Goal: Task Accomplishment & Management: Complete application form

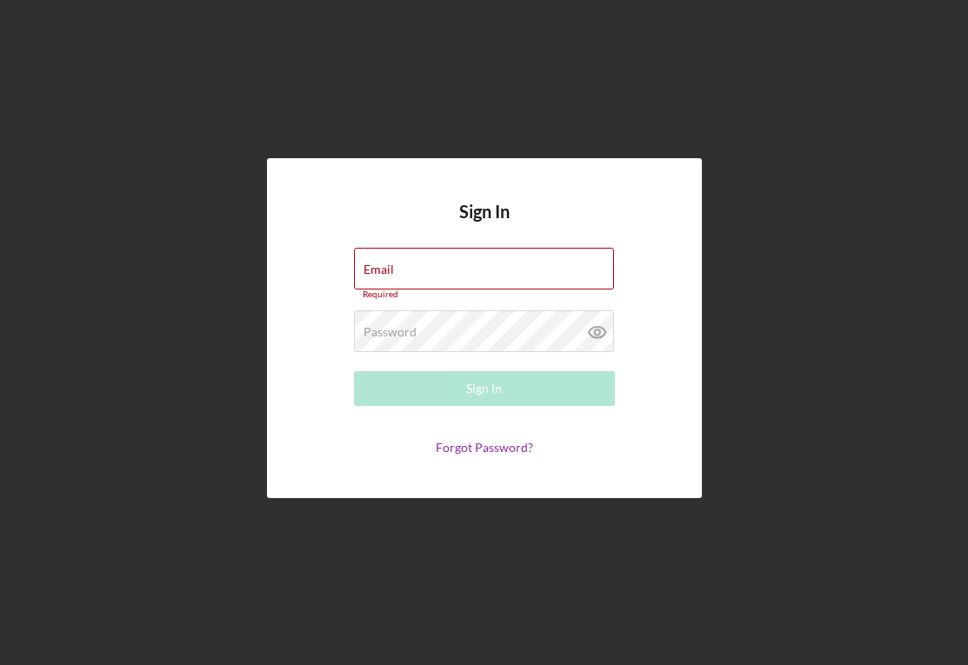
type input "[EMAIL_ADDRESS][DOMAIN_NAME]"
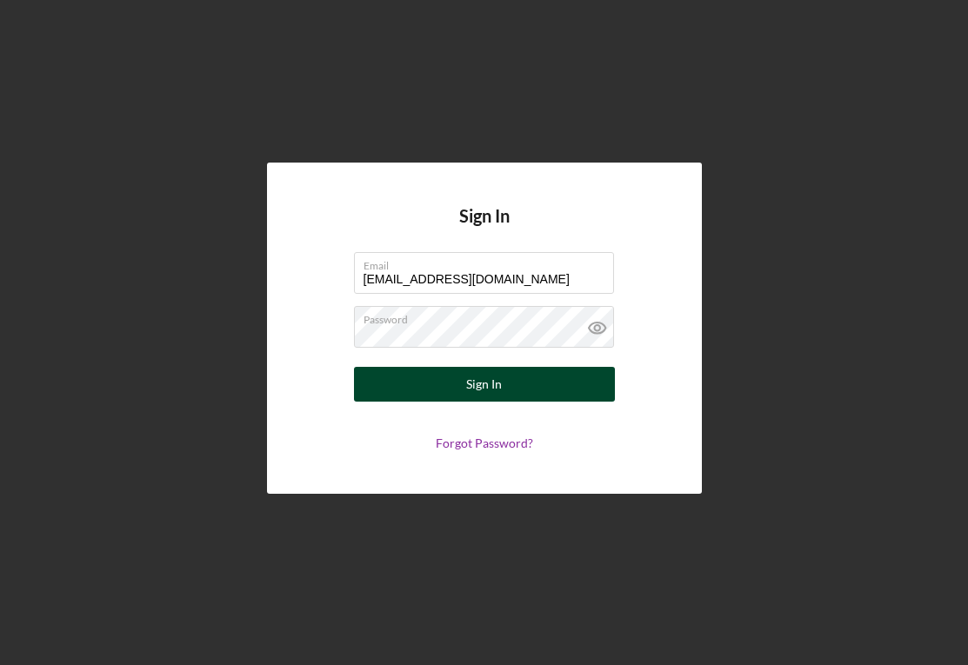
click at [503, 394] on button "Sign In" at bounding box center [484, 384] width 261 height 35
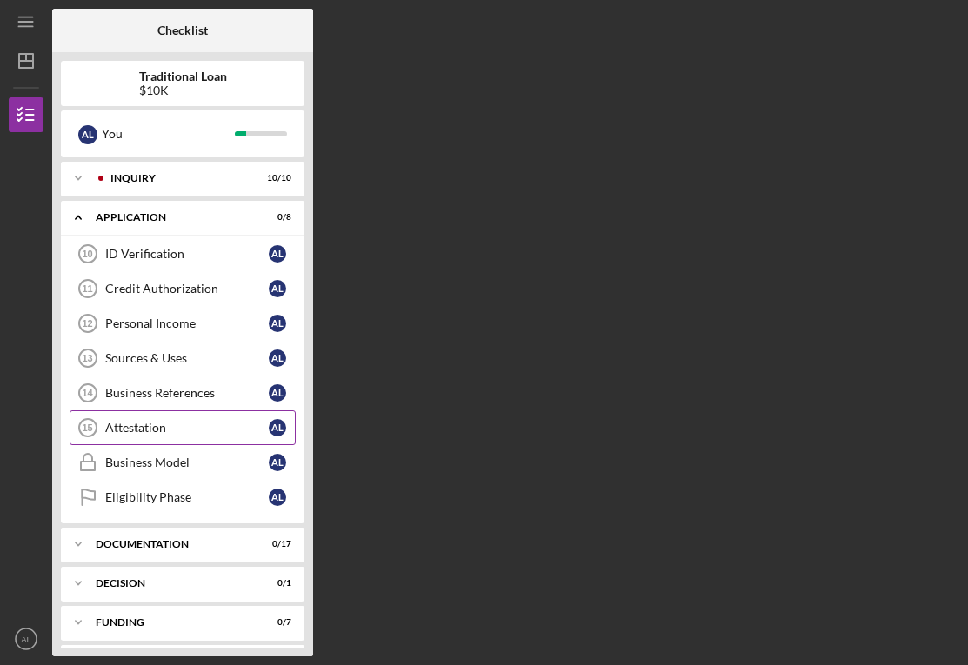
scroll to position [41, 0]
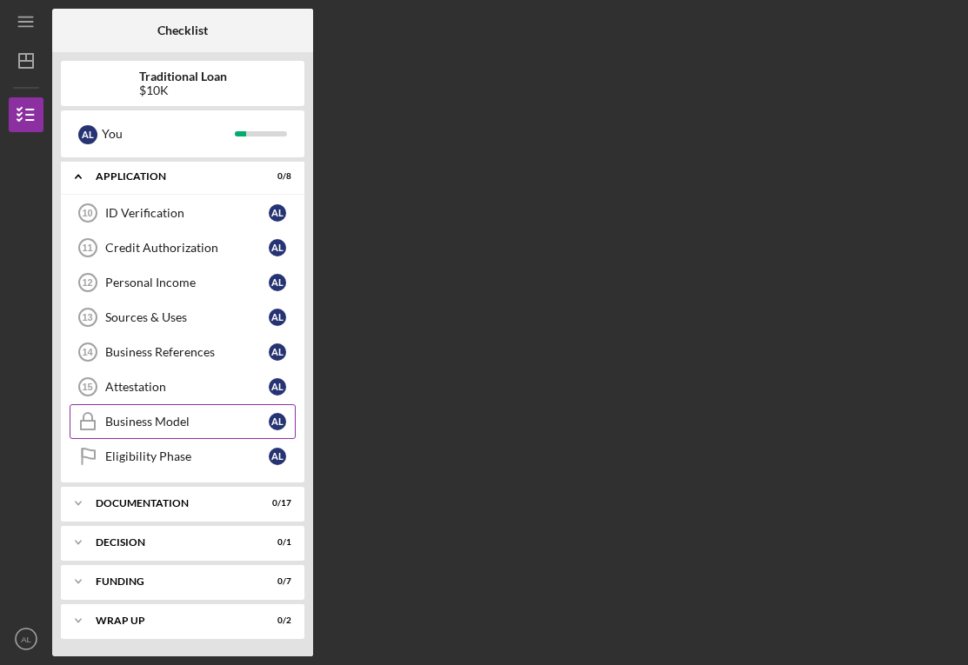
click at [221, 423] on div "Business Model" at bounding box center [186, 422] width 163 height 14
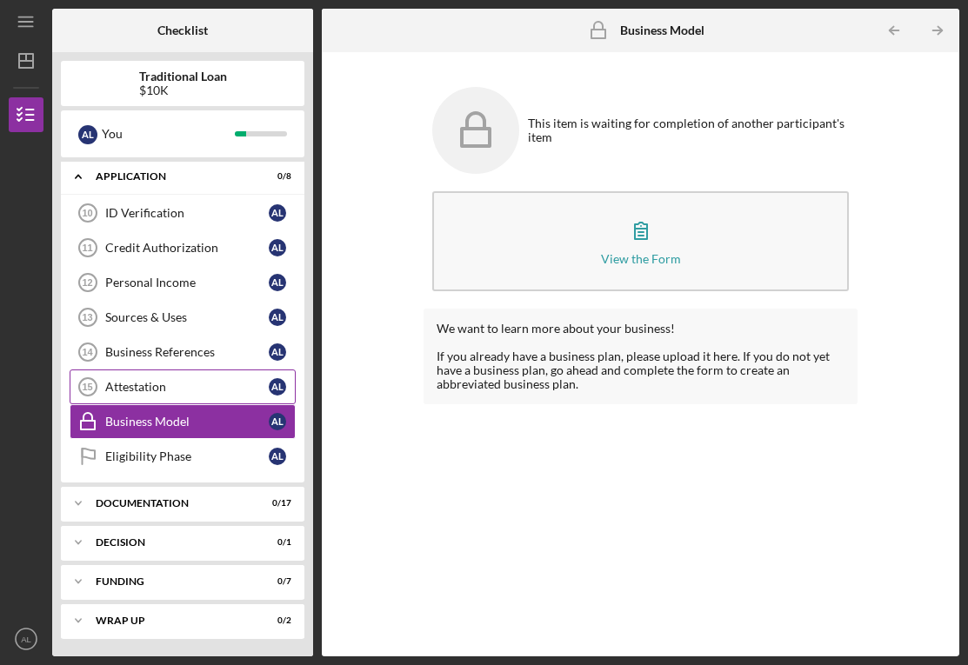
click at [213, 389] on div "Attestation" at bounding box center [186, 387] width 163 height 14
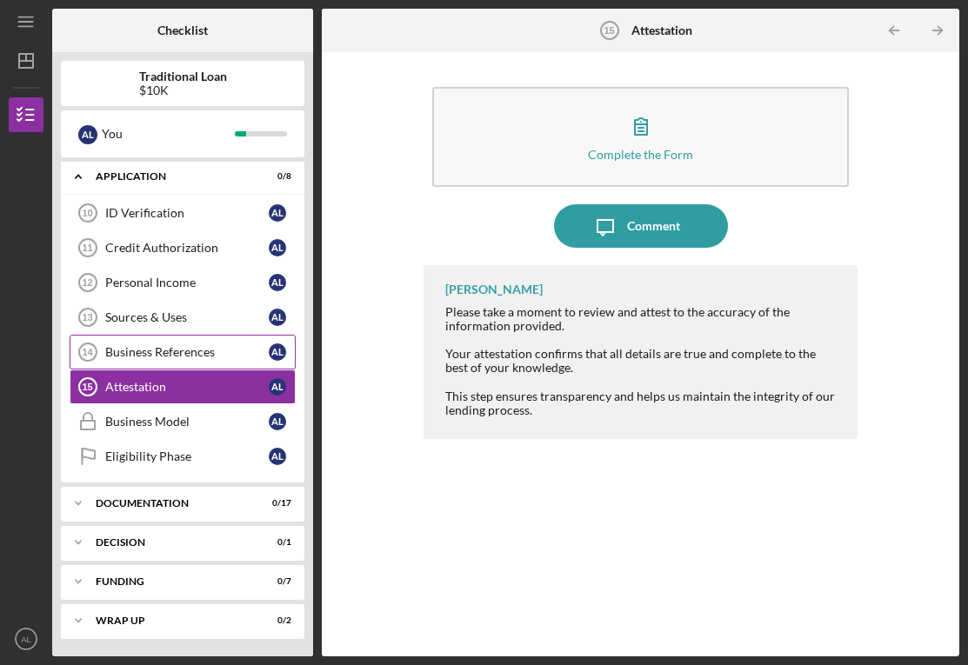
click at [219, 356] on div "Business References" at bounding box center [186, 352] width 163 height 14
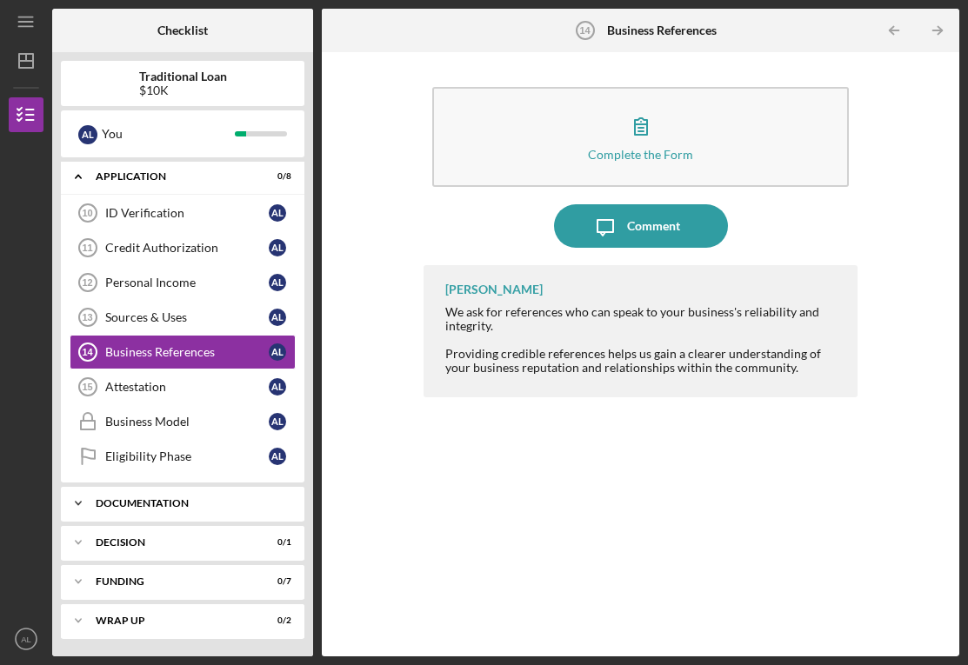
click at [181, 508] on div "Documentation" at bounding box center [189, 503] width 187 height 10
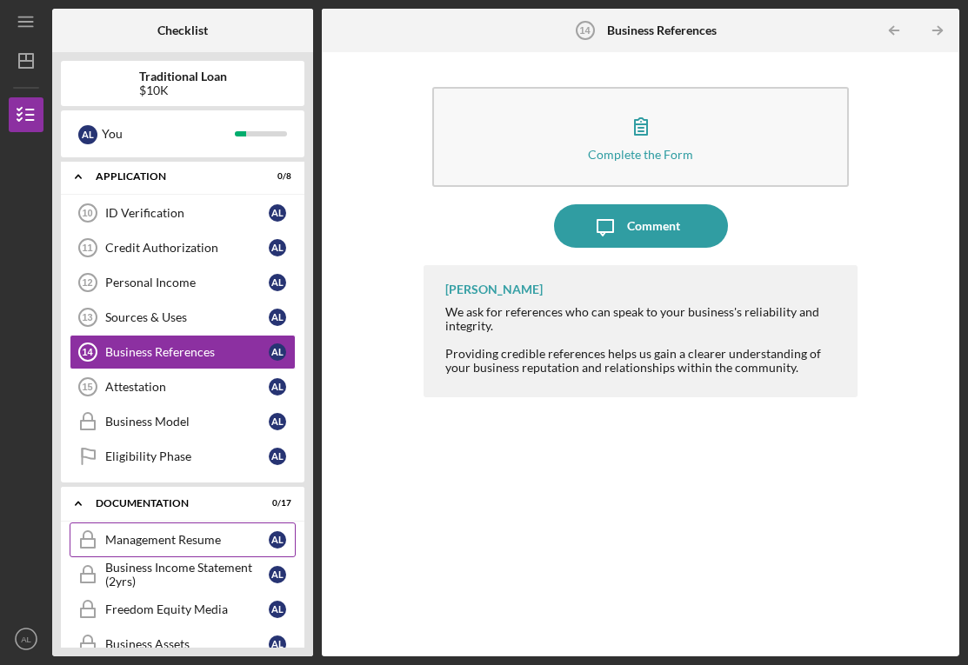
click at [193, 540] on div "Management Resume" at bounding box center [186, 540] width 163 height 14
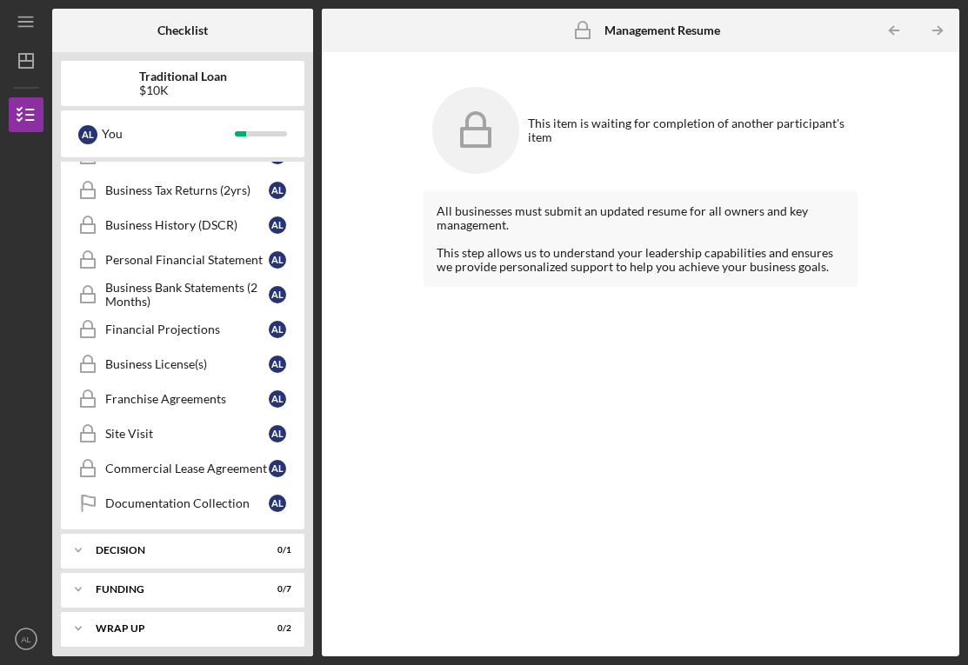
scroll to position [642, 0]
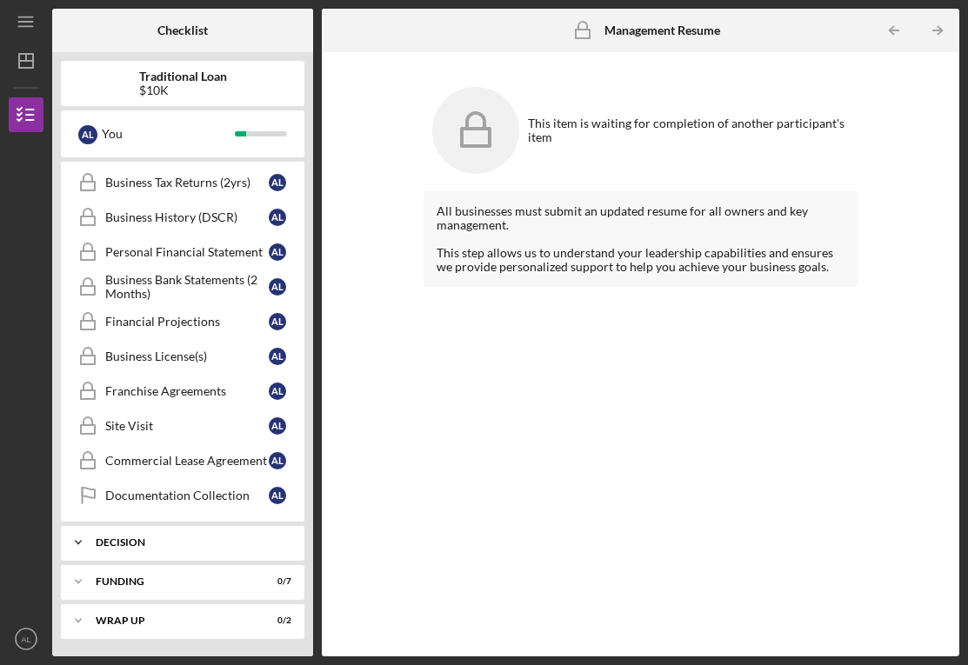
click at [190, 540] on div "Decision" at bounding box center [189, 542] width 187 height 10
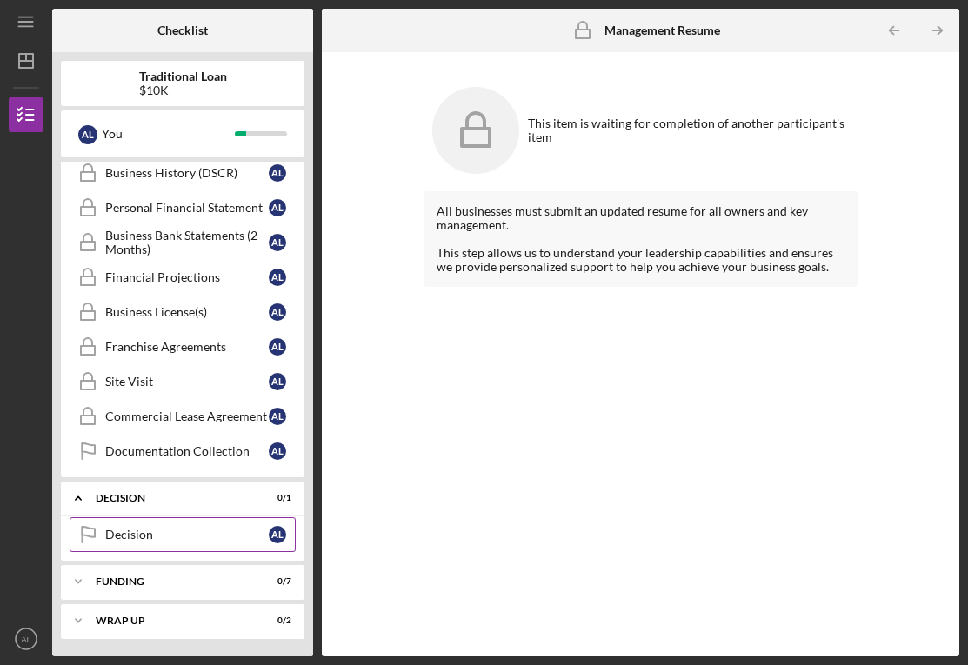
click at [189, 537] on div "Decision" at bounding box center [186, 535] width 163 height 14
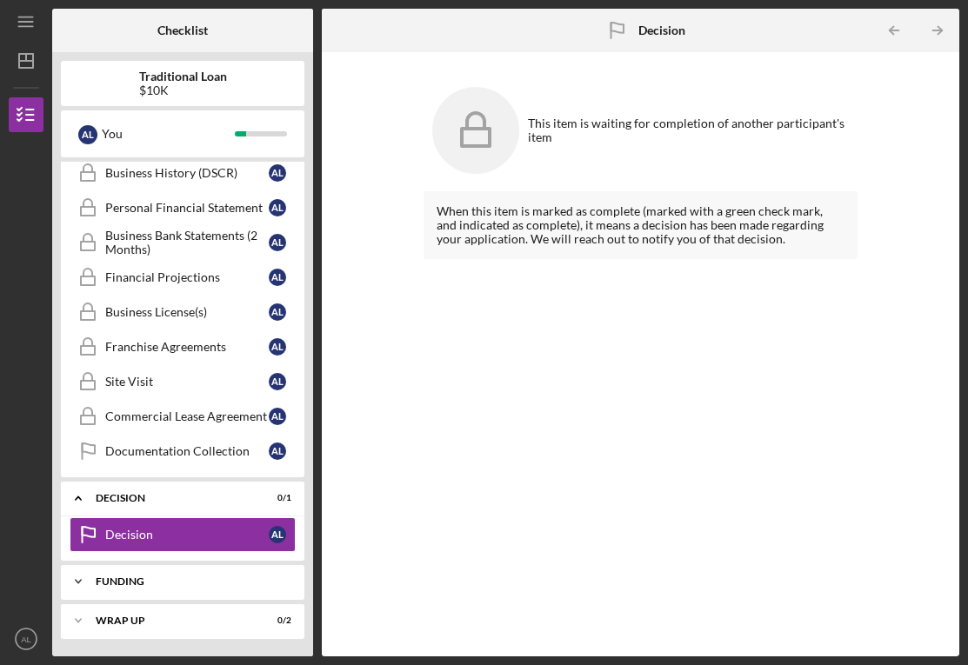
click at [183, 597] on div "Icon/Expander Funding 0 / 7" at bounding box center [182, 581] width 243 height 35
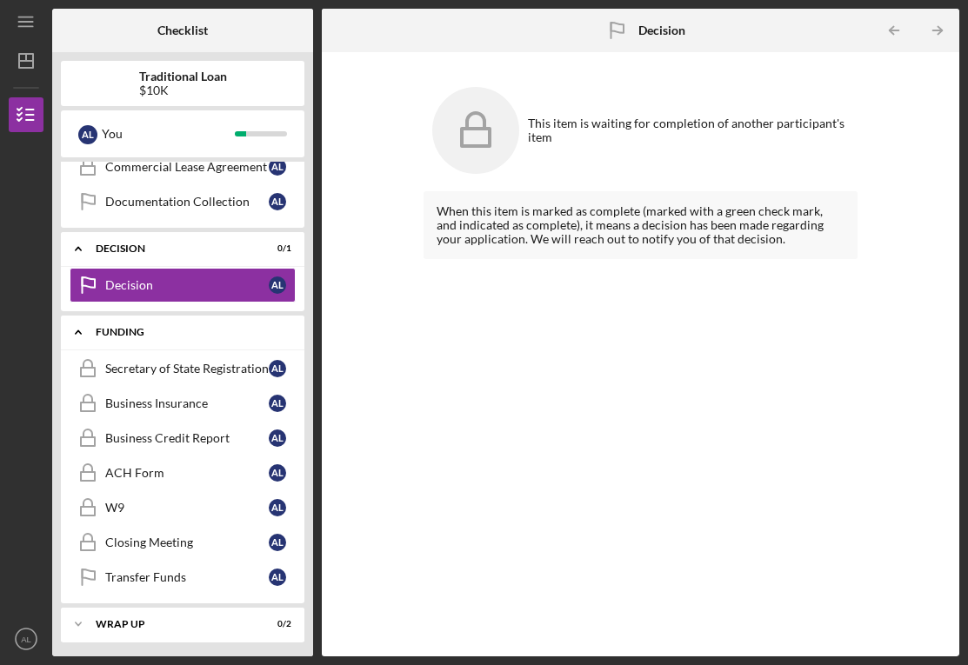
scroll to position [939, 0]
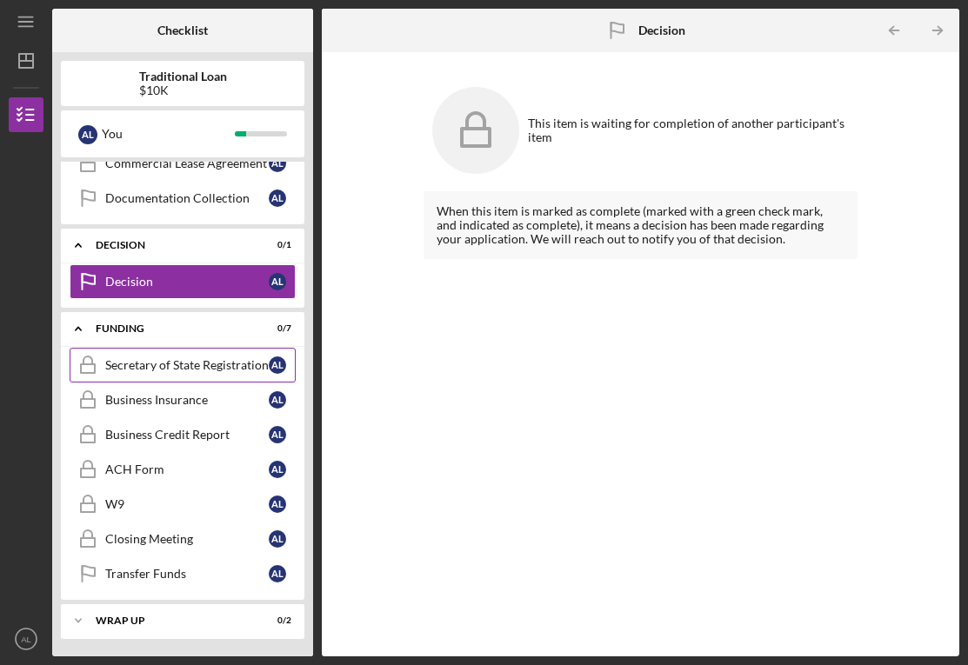
click at [227, 369] on div "Secretary of State Registration" at bounding box center [186, 365] width 163 height 14
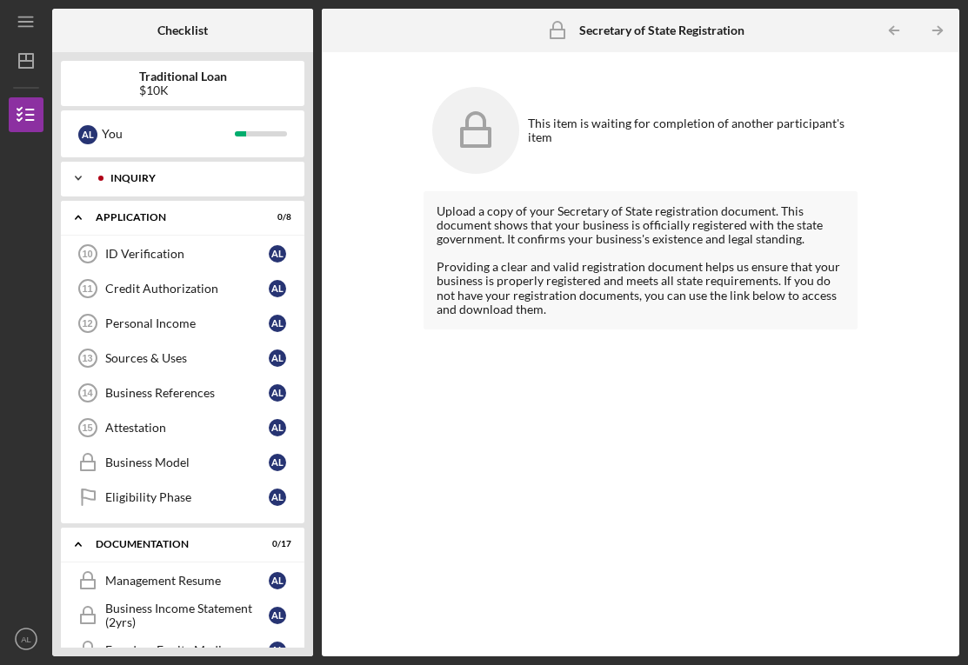
click at [253, 169] on div "Icon/Expander Inquiry 10 / 10" at bounding box center [182, 178] width 243 height 35
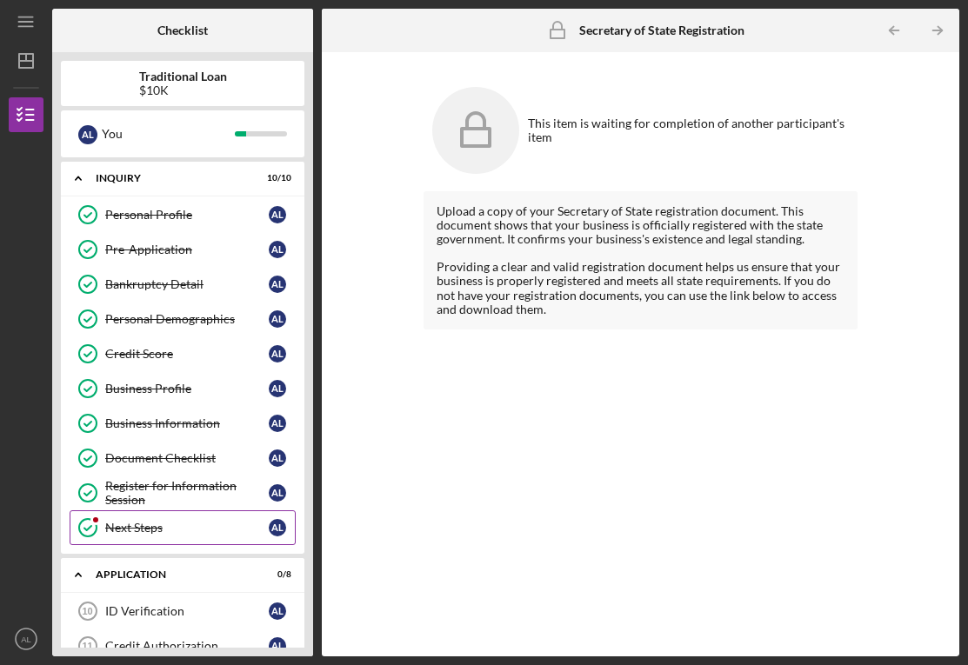
click at [142, 529] on div "Next Steps" at bounding box center [186, 528] width 163 height 14
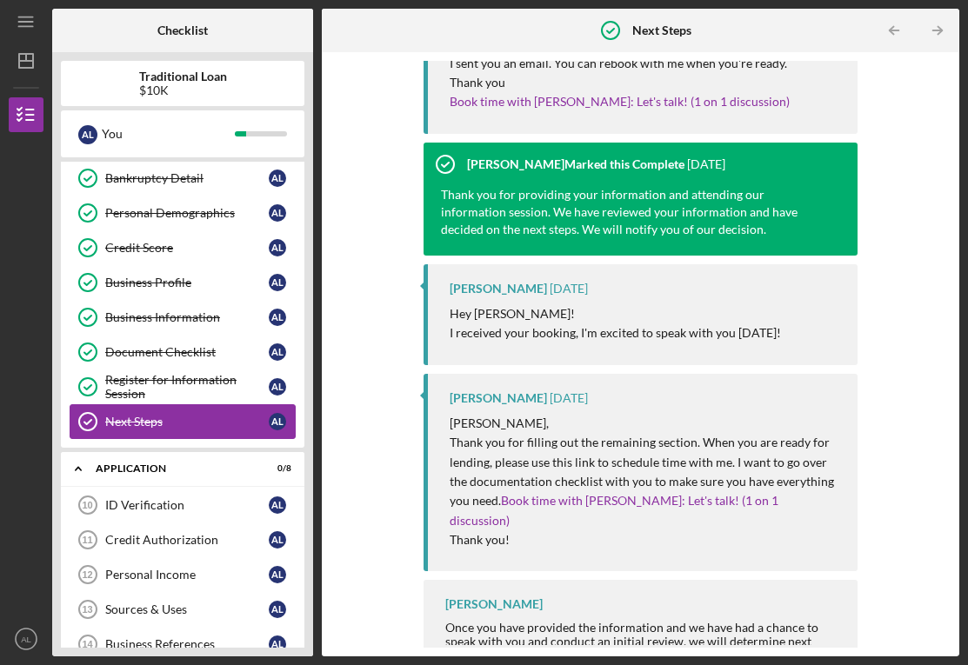
scroll to position [196, 0]
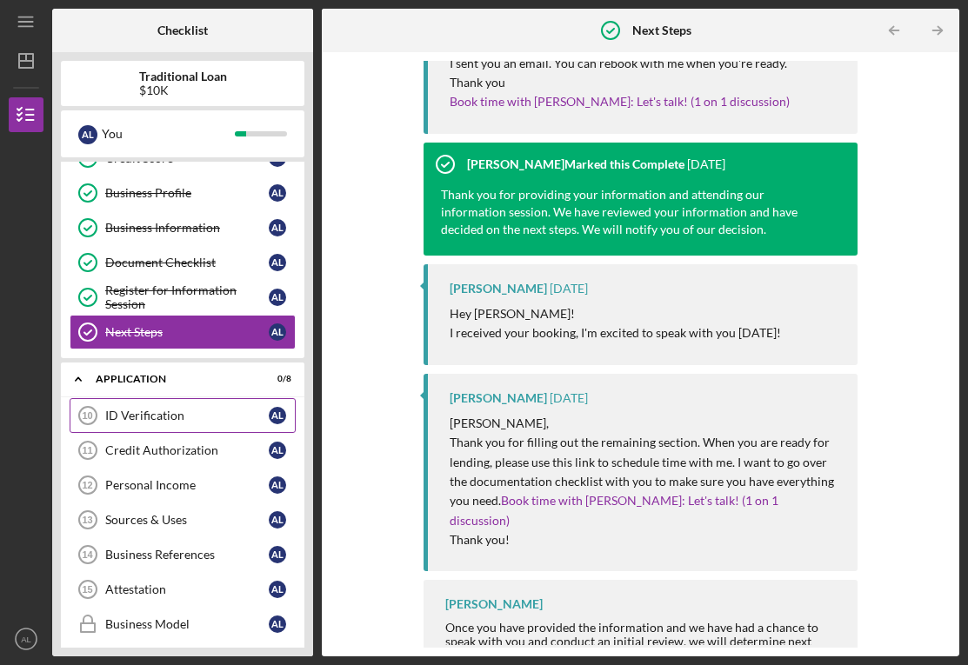
click at [176, 411] on div "ID Verification" at bounding box center [186, 416] width 163 height 14
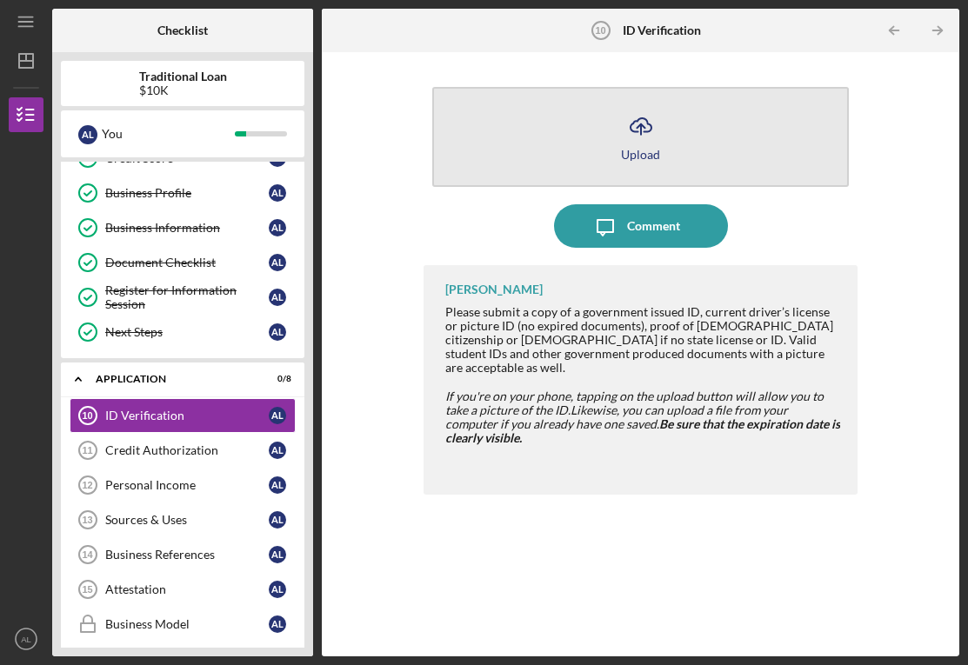
click at [661, 123] on button "Icon/Upload Upload" at bounding box center [640, 137] width 416 height 100
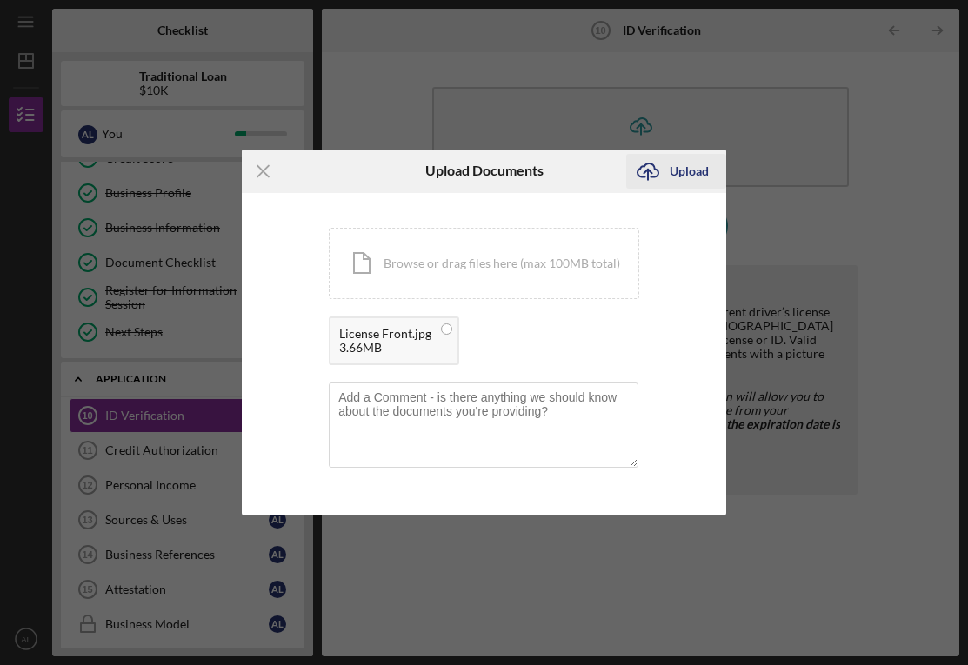
click at [675, 165] on div "Upload" at bounding box center [688, 171] width 39 height 35
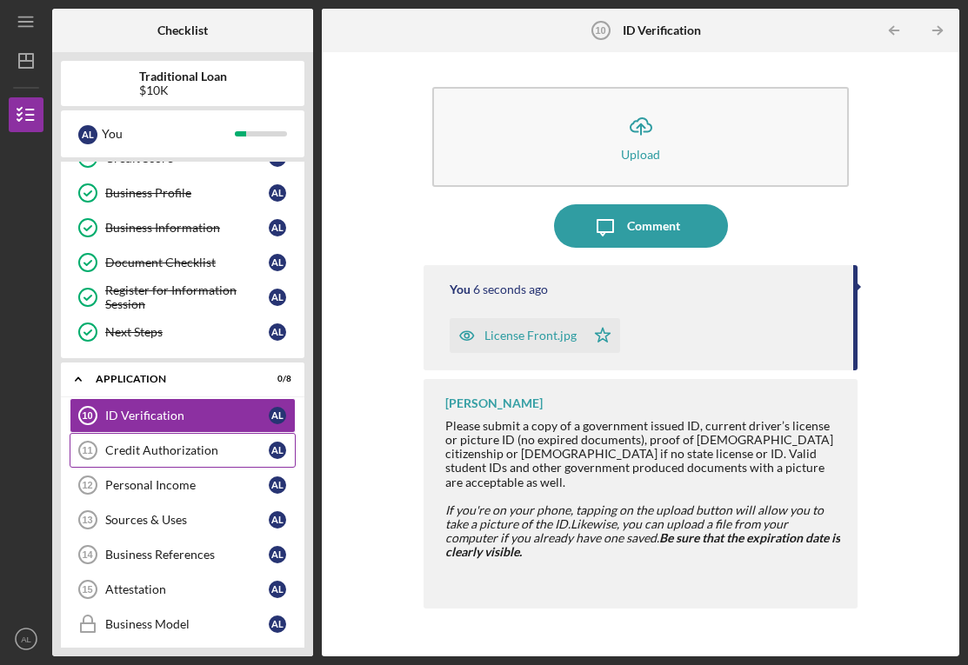
click at [176, 450] on div "Credit Authorization" at bounding box center [186, 450] width 163 height 14
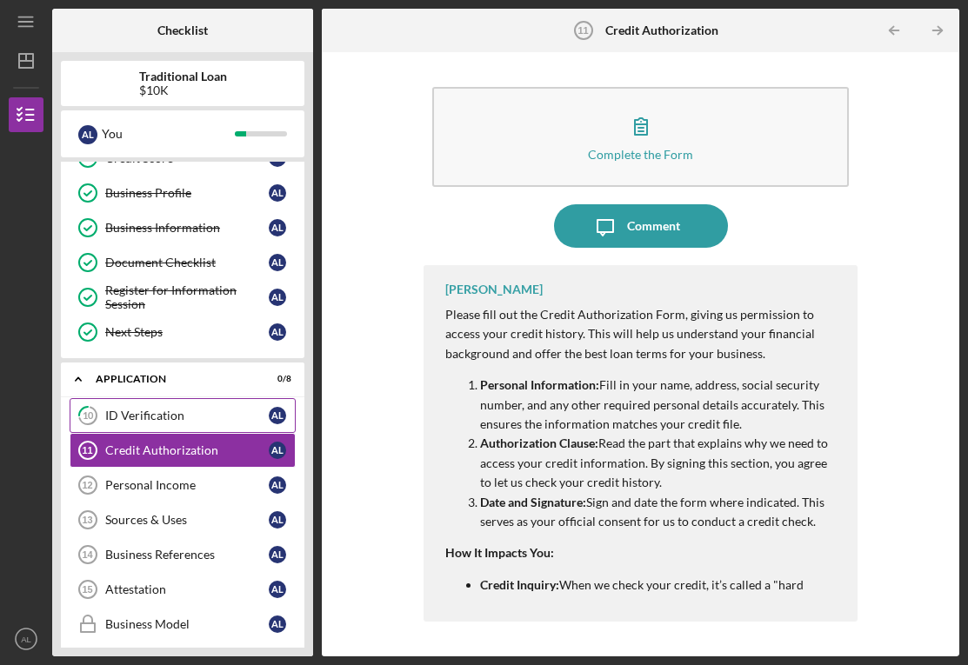
click at [236, 412] on div "ID Verification" at bounding box center [186, 416] width 163 height 14
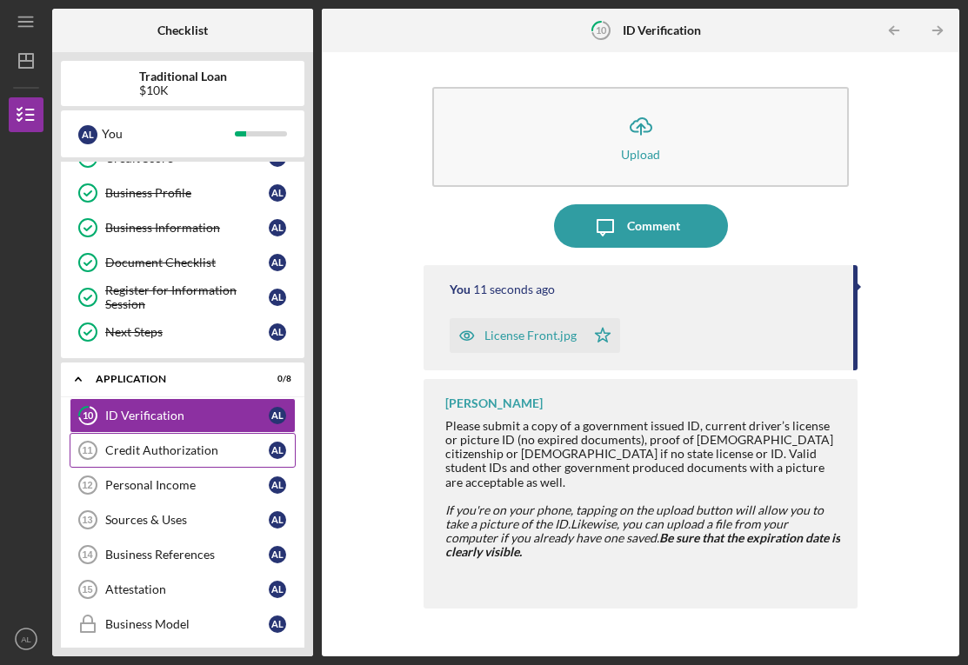
click at [195, 452] on div "Credit Authorization" at bounding box center [186, 450] width 163 height 14
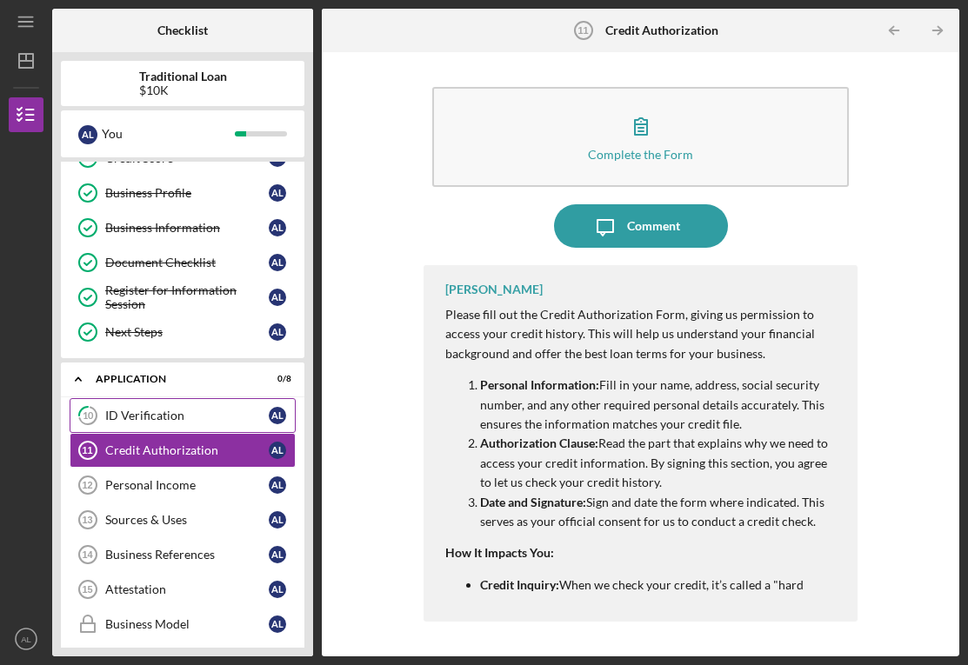
click at [232, 412] on div "ID Verification" at bounding box center [186, 416] width 163 height 14
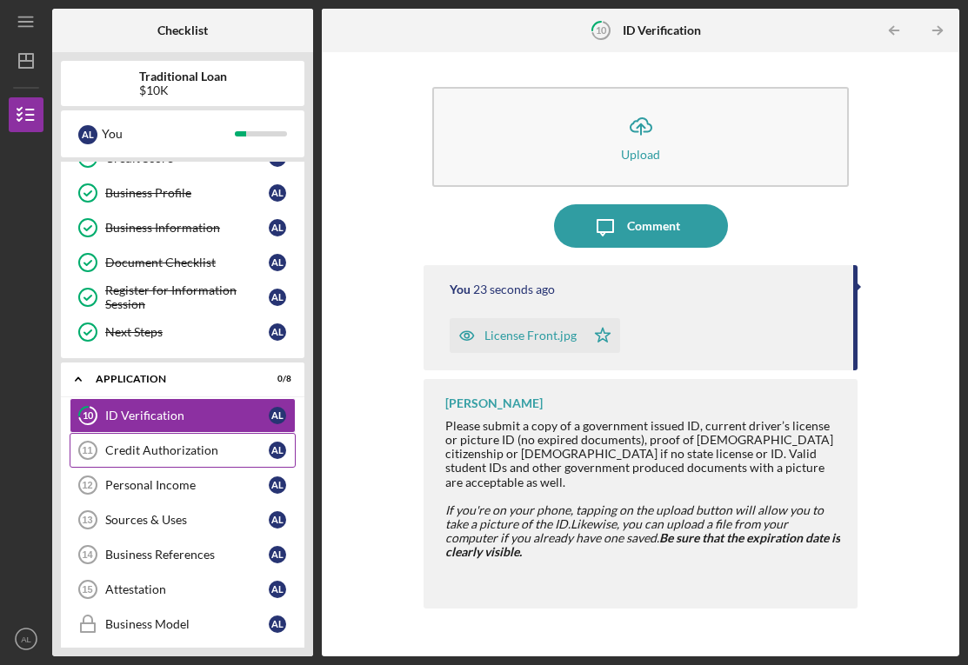
click at [220, 453] on div "Credit Authorization" at bounding box center [186, 450] width 163 height 14
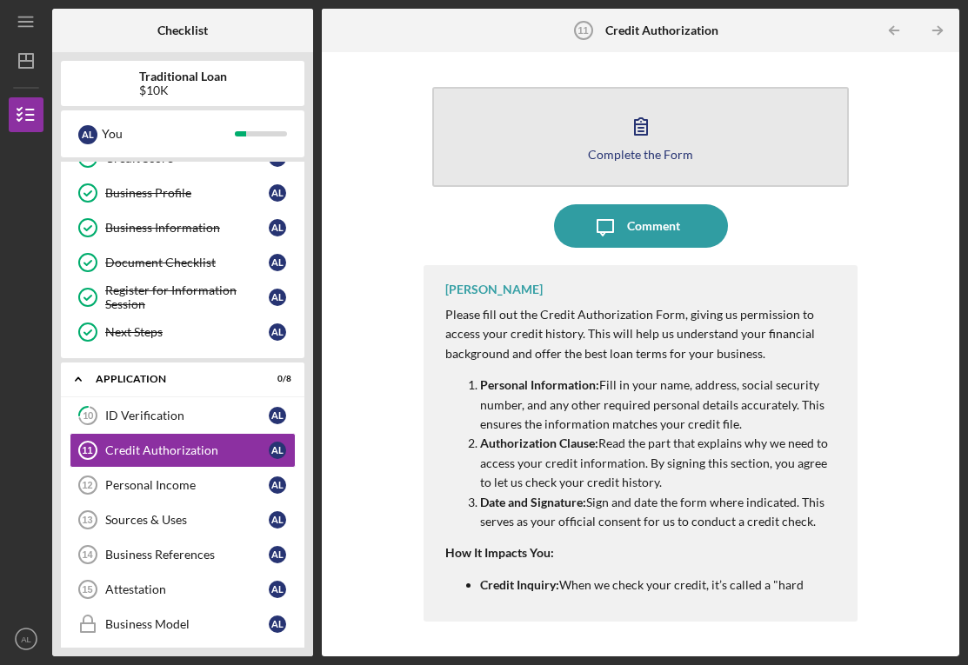
click at [632, 166] on button "Complete the Form Form" at bounding box center [640, 137] width 416 height 100
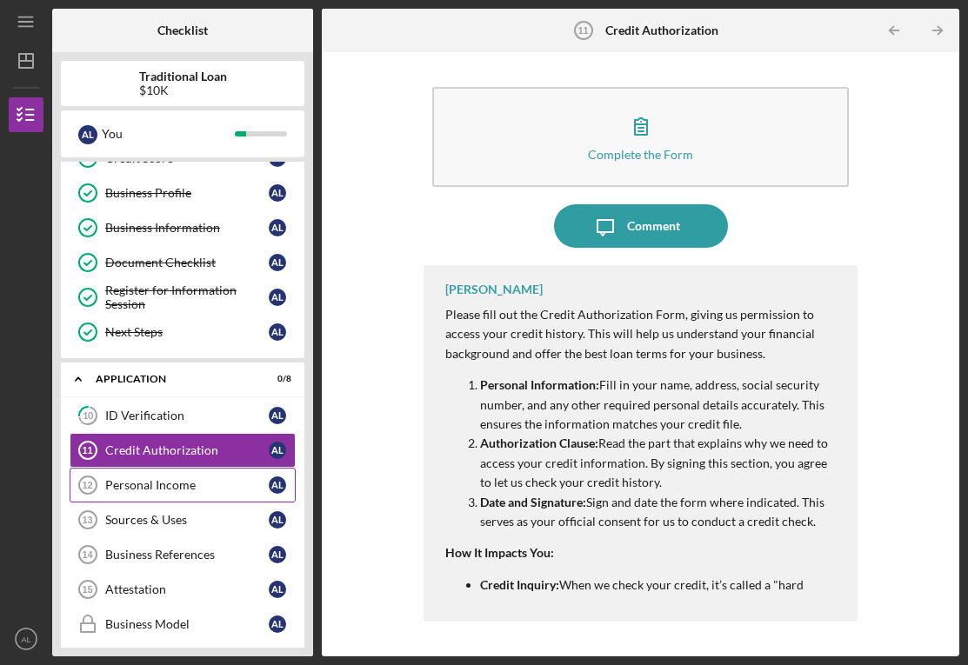
click at [210, 494] on link "Personal Income 12 Personal Income A L" at bounding box center [183, 485] width 226 height 35
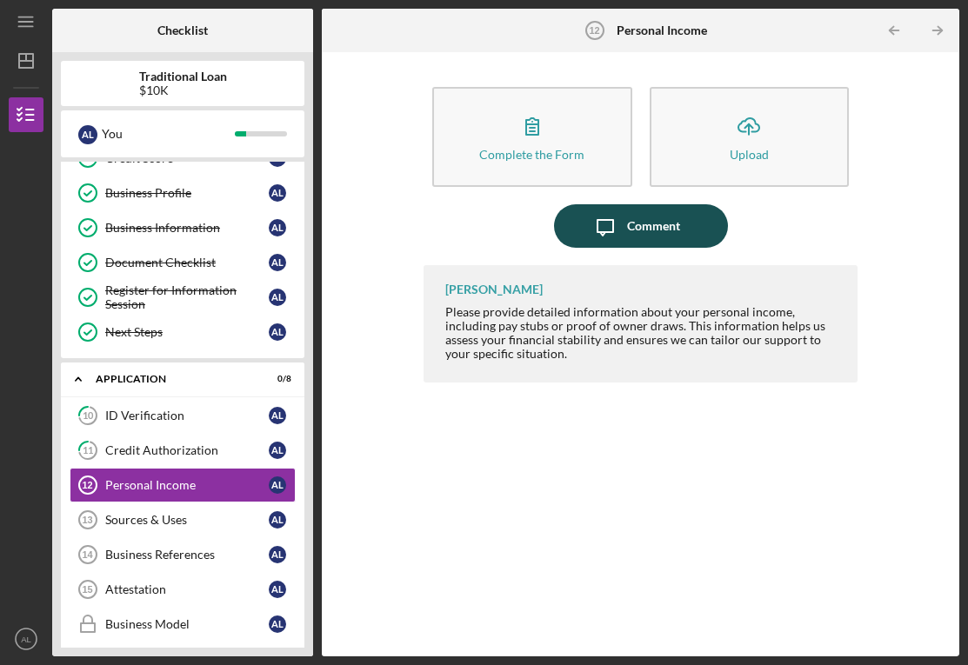
click at [653, 228] on div "Comment" at bounding box center [653, 225] width 53 height 43
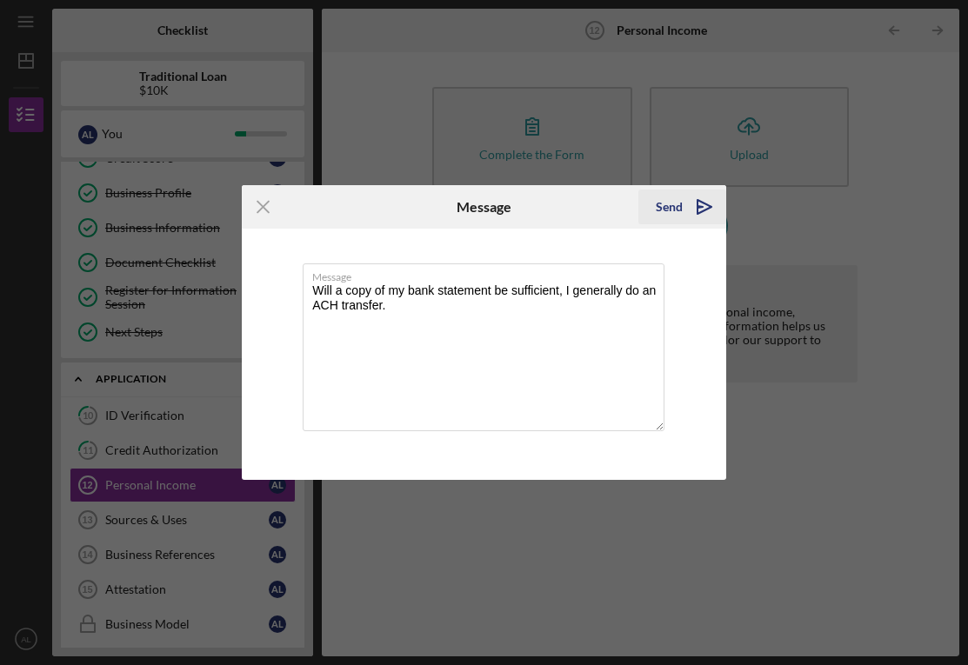
type textarea "Will a copy of my bank statement be sufficient, I generally do an ACH transfer."
click at [689, 210] on icon "Icon/icon-invite-send" at bounding box center [703, 206] width 43 height 43
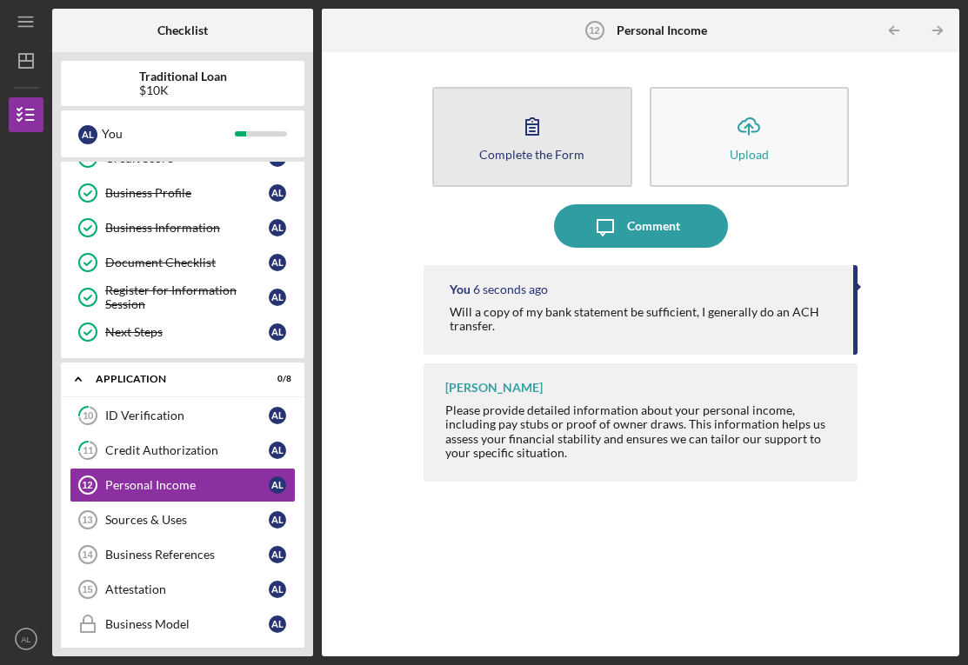
click at [496, 137] on button "Complete the Form Form" at bounding box center [532, 137] width 200 height 100
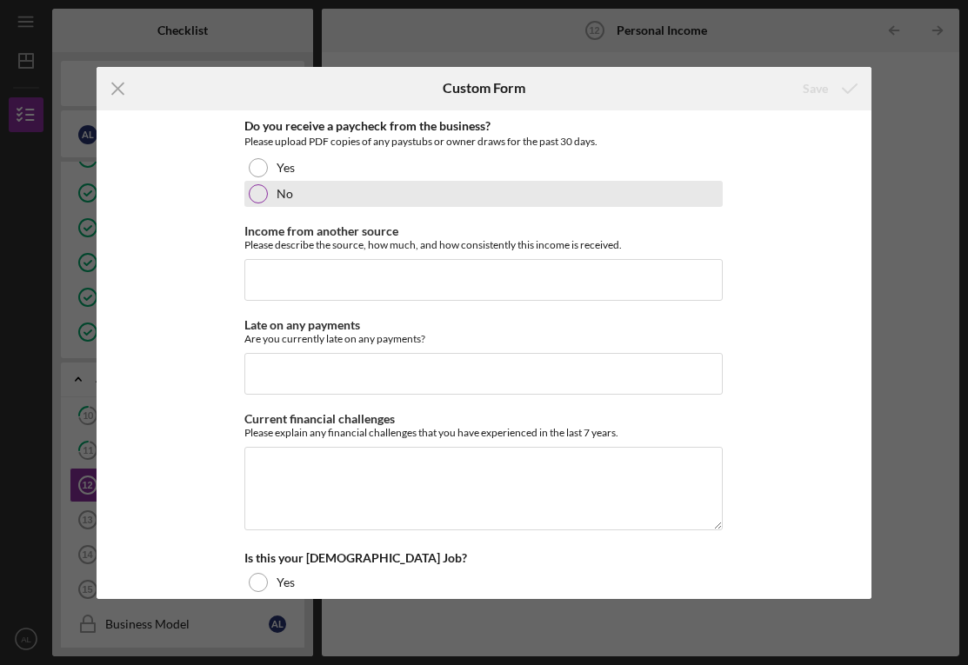
click at [258, 191] on div at bounding box center [258, 193] width 19 height 19
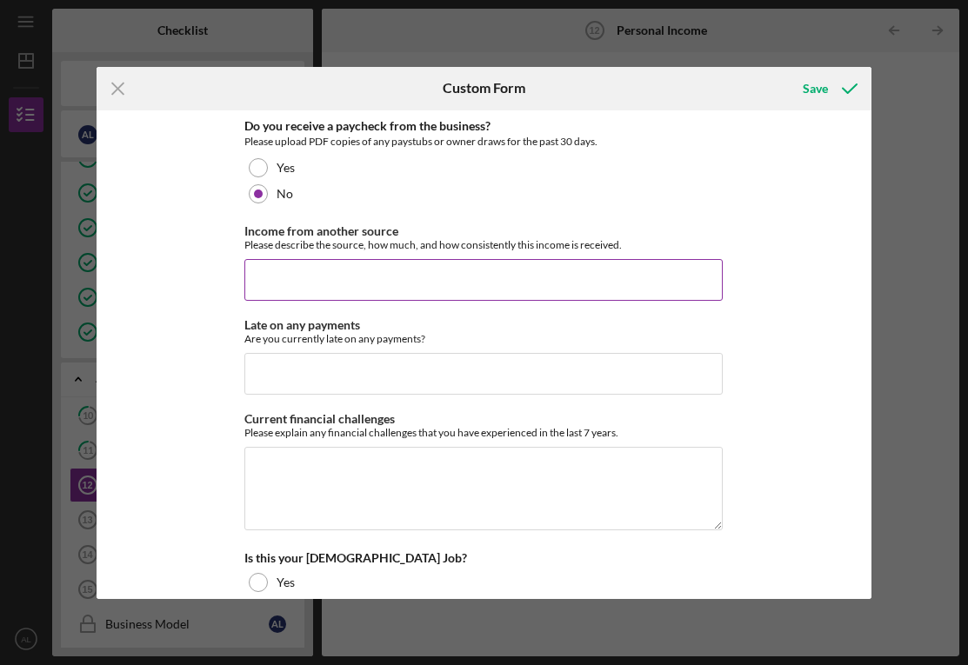
click at [292, 284] on input "Income from another source" at bounding box center [483, 280] width 478 height 42
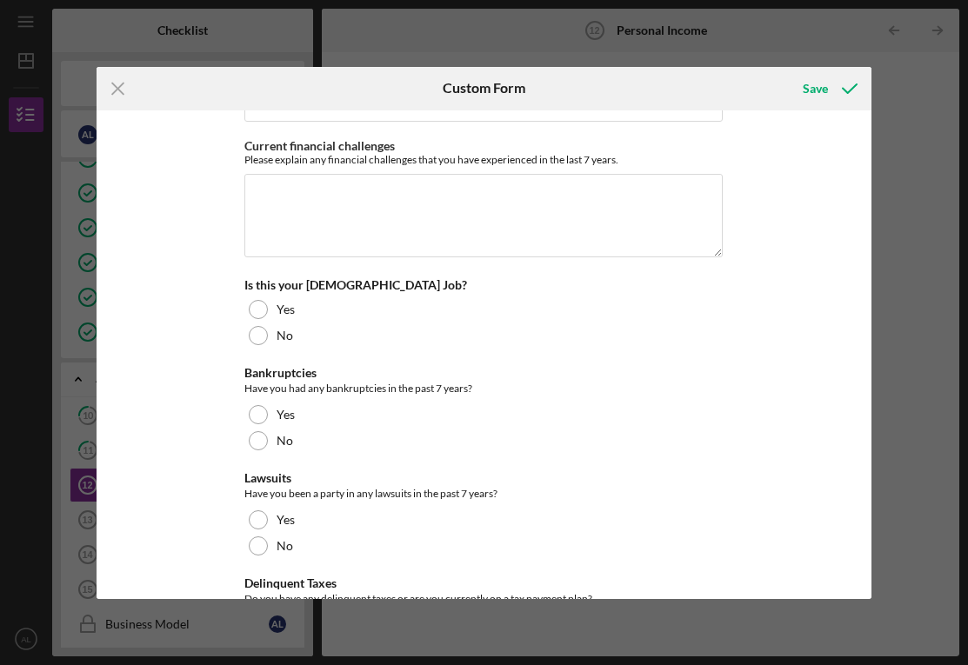
scroll to position [272, 0]
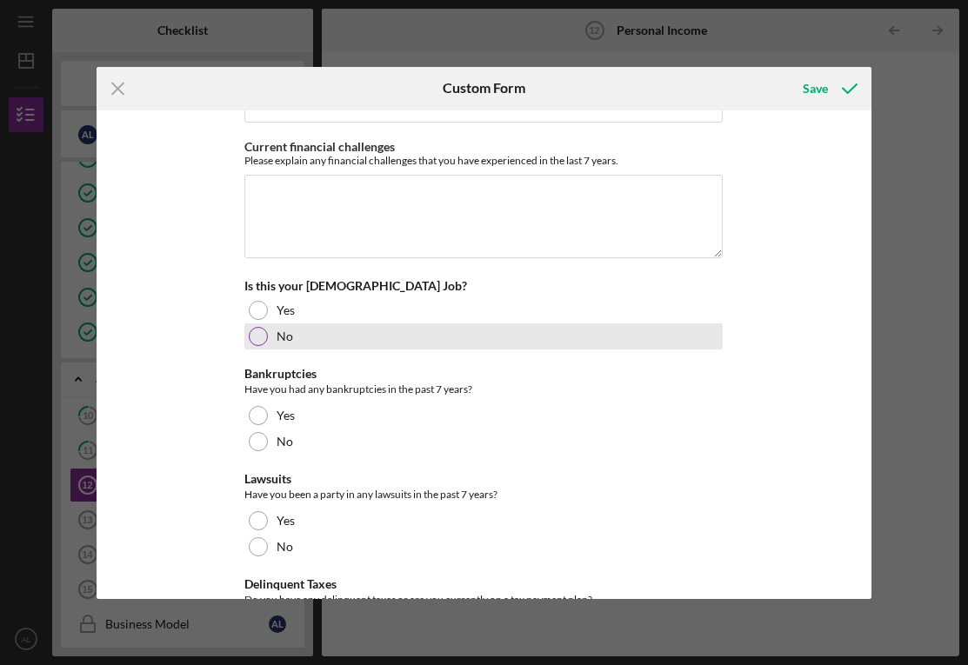
click at [258, 339] on div at bounding box center [258, 336] width 19 height 19
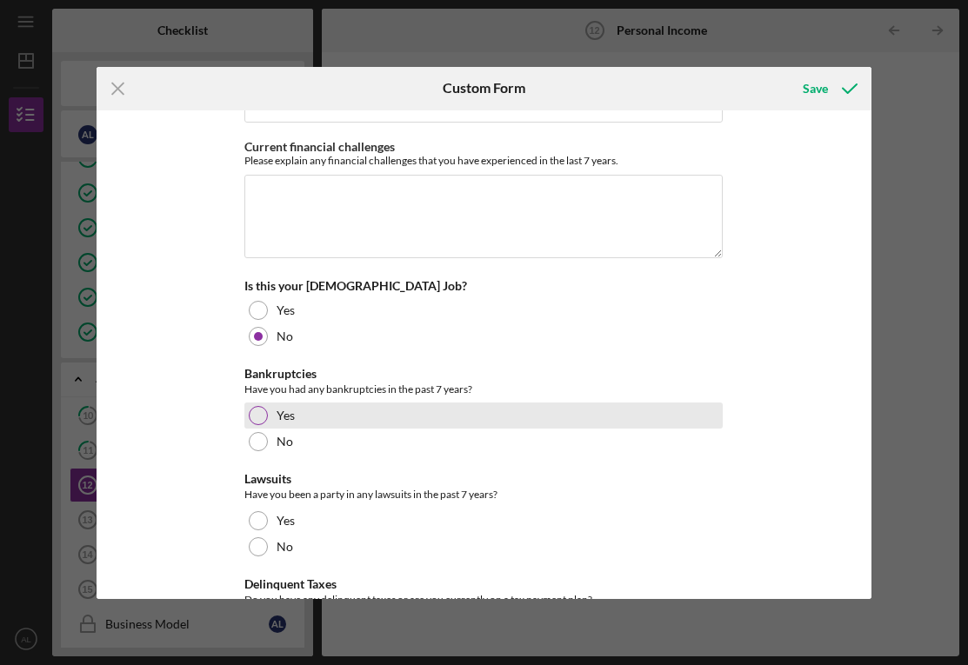
click at [258, 414] on div at bounding box center [258, 415] width 19 height 19
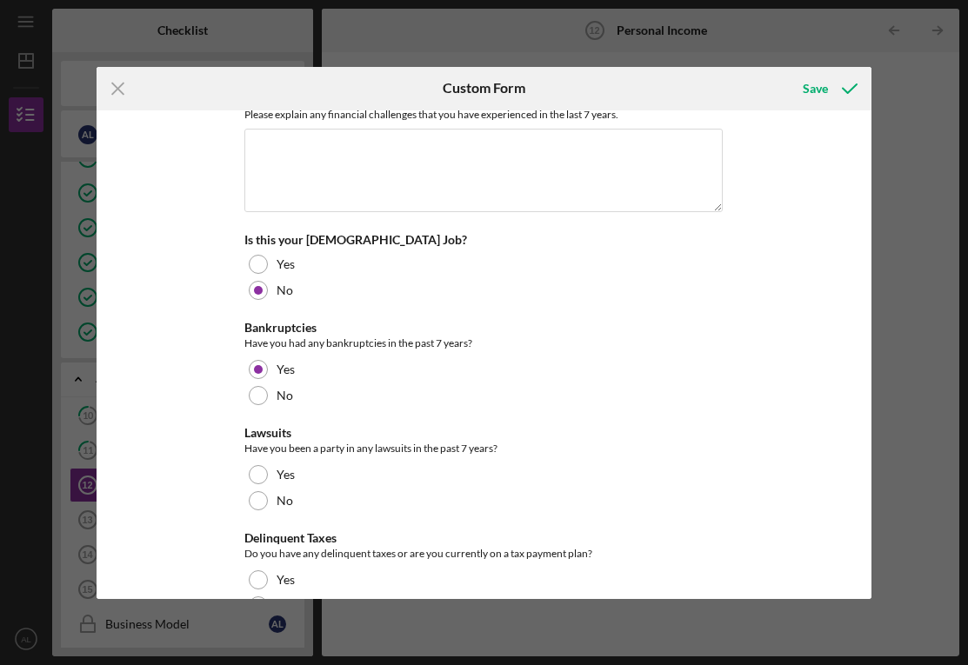
scroll to position [353, 0]
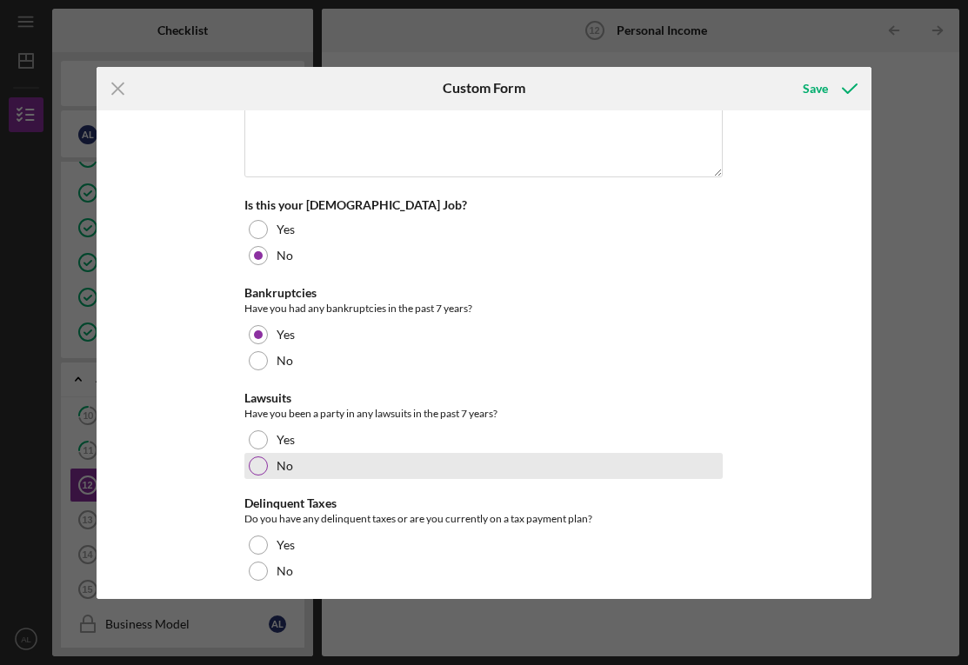
click at [260, 468] on div at bounding box center [258, 465] width 19 height 19
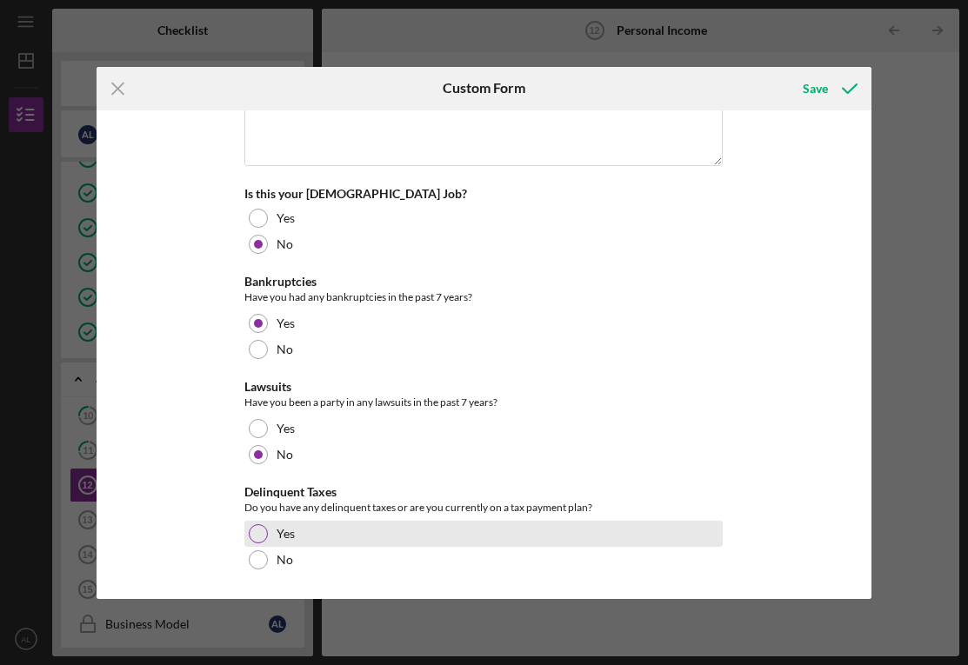
click at [260, 543] on div "Yes" at bounding box center [483, 534] width 478 height 26
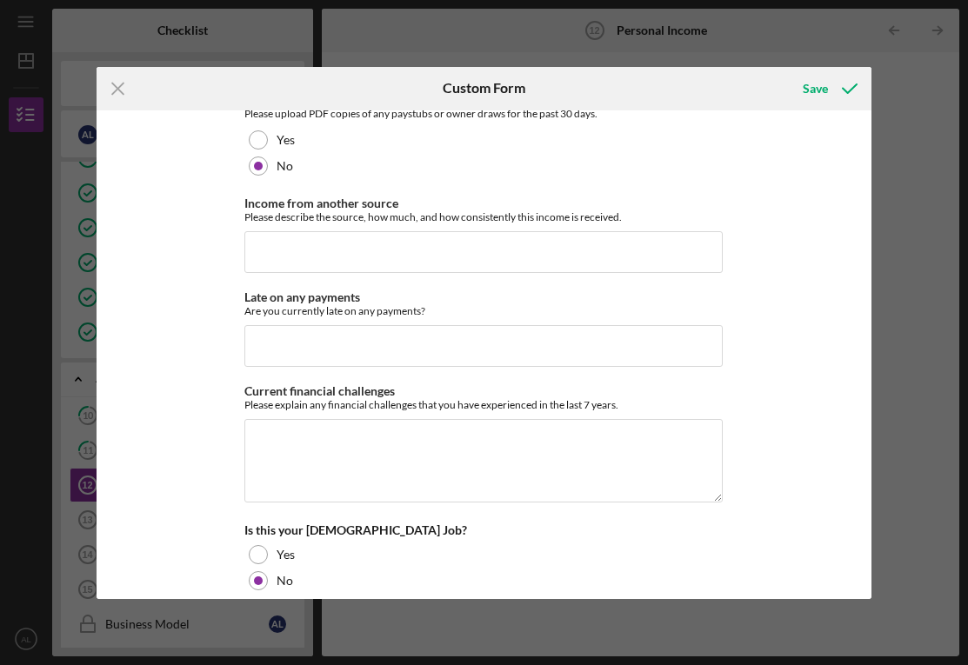
scroll to position [6, 0]
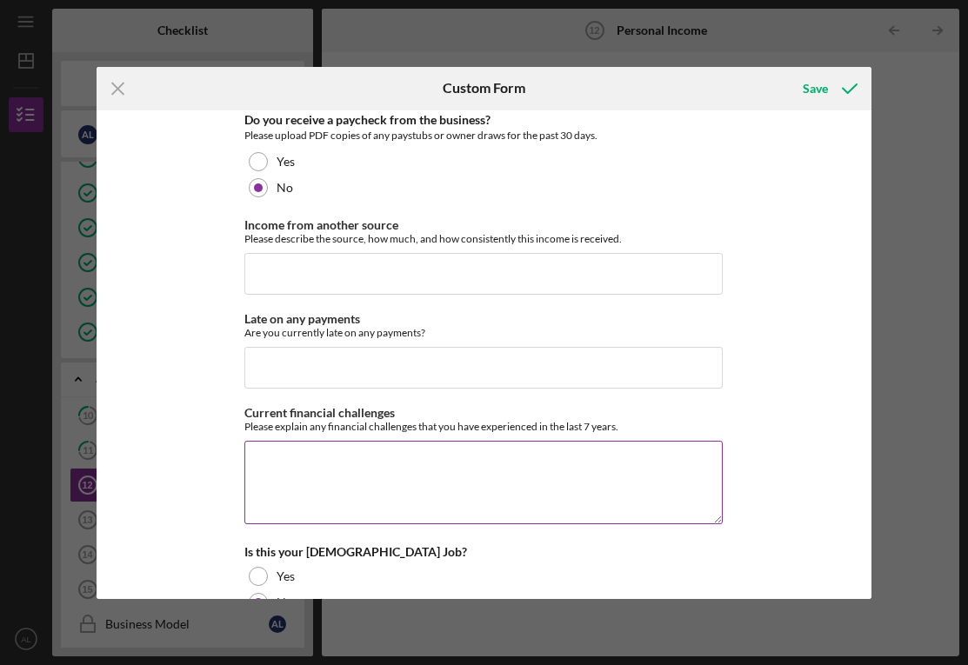
click at [326, 457] on textarea "Current financial challenges" at bounding box center [483, 482] width 478 height 83
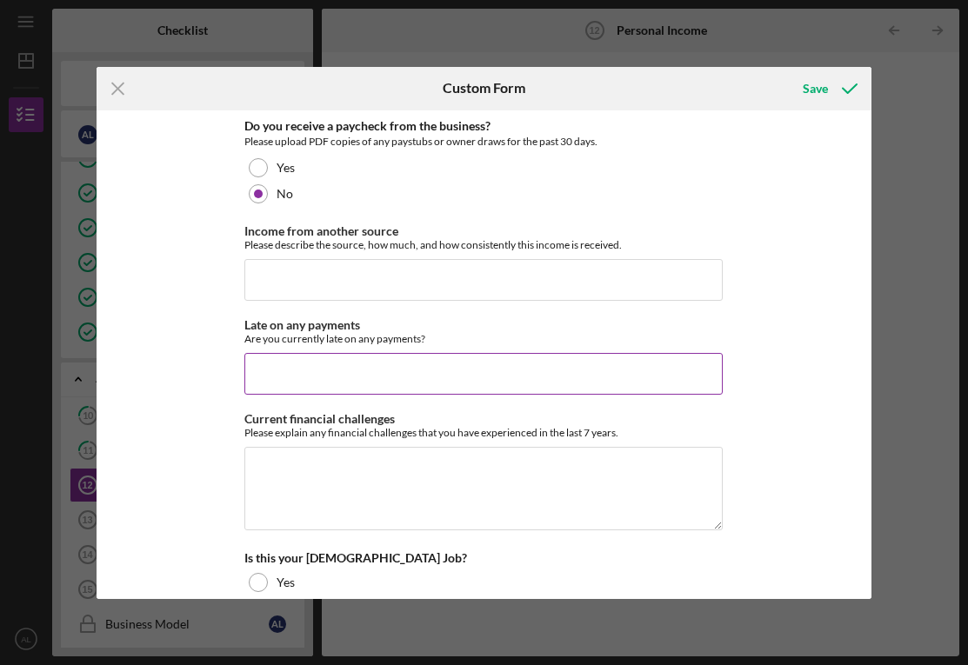
click at [331, 386] on input "Late on any payments" at bounding box center [483, 374] width 478 height 42
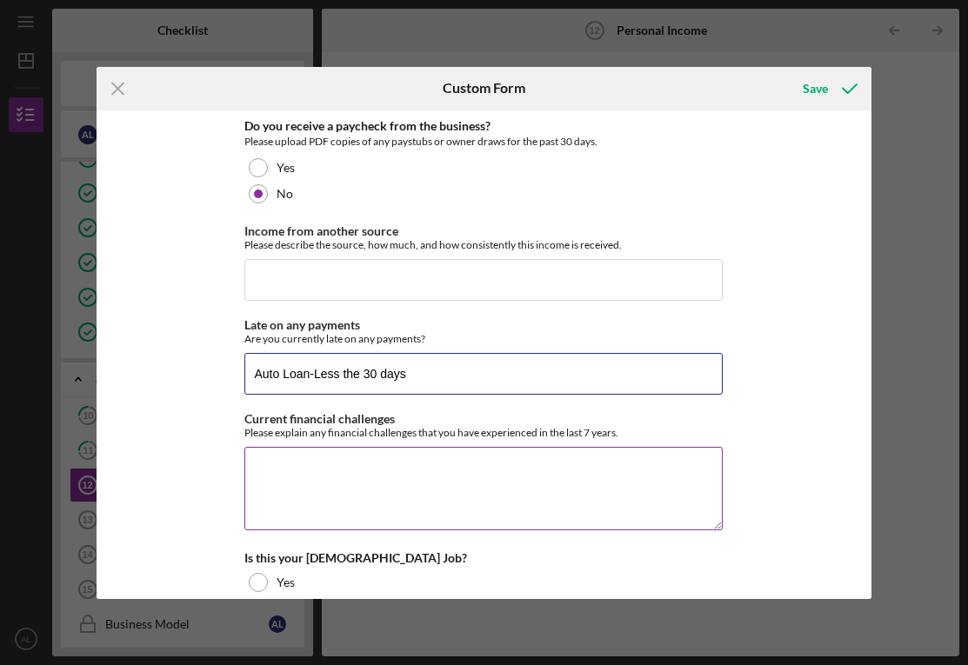
type input "Auto Loan-Less the 30 days"
click at [322, 493] on textarea "Current financial challenges" at bounding box center [483, 488] width 478 height 83
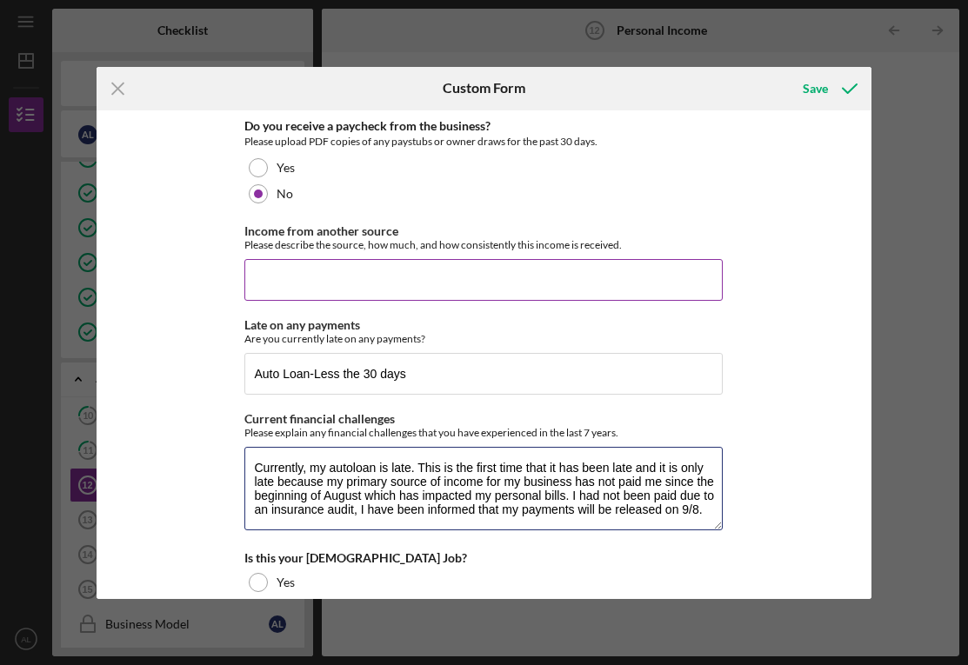
type textarea "Currently, my autoloan is late. This is the first time that it has been late an…"
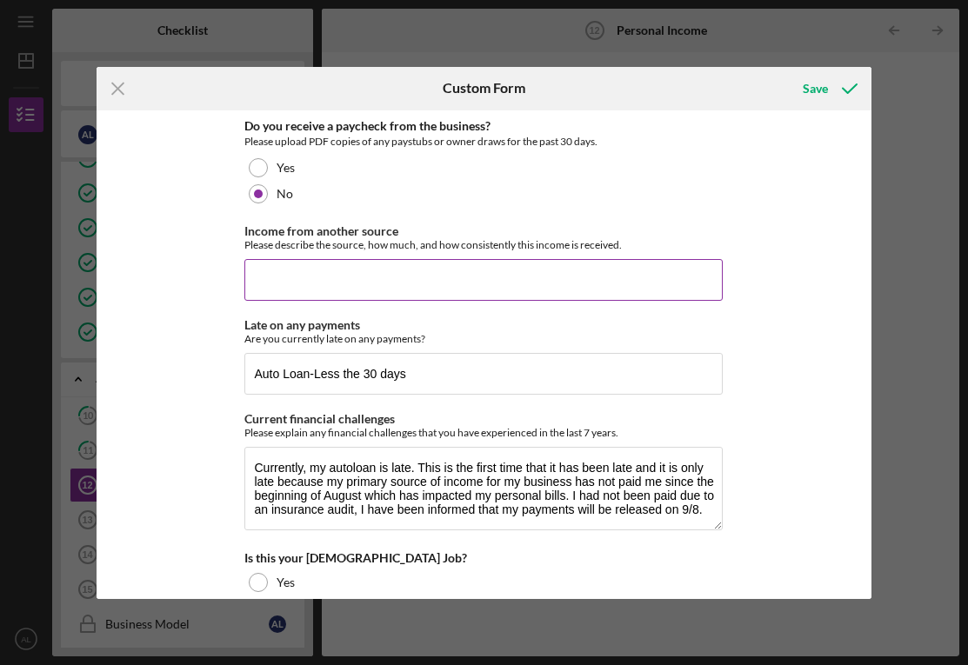
click at [375, 278] on input "Income from another source" at bounding box center [483, 280] width 478 height 42
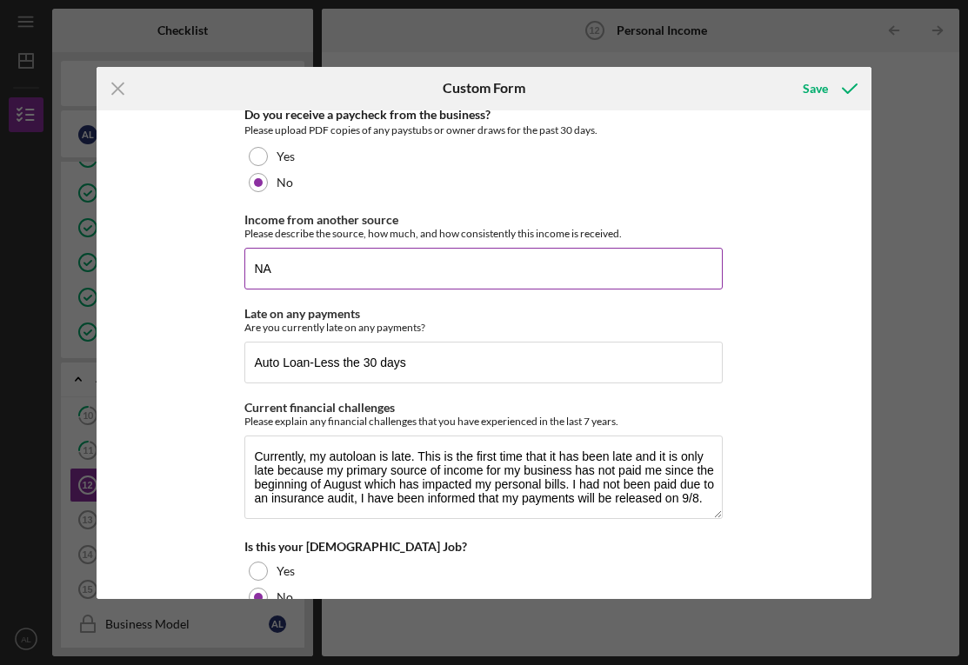
scroll to position [17, 0]
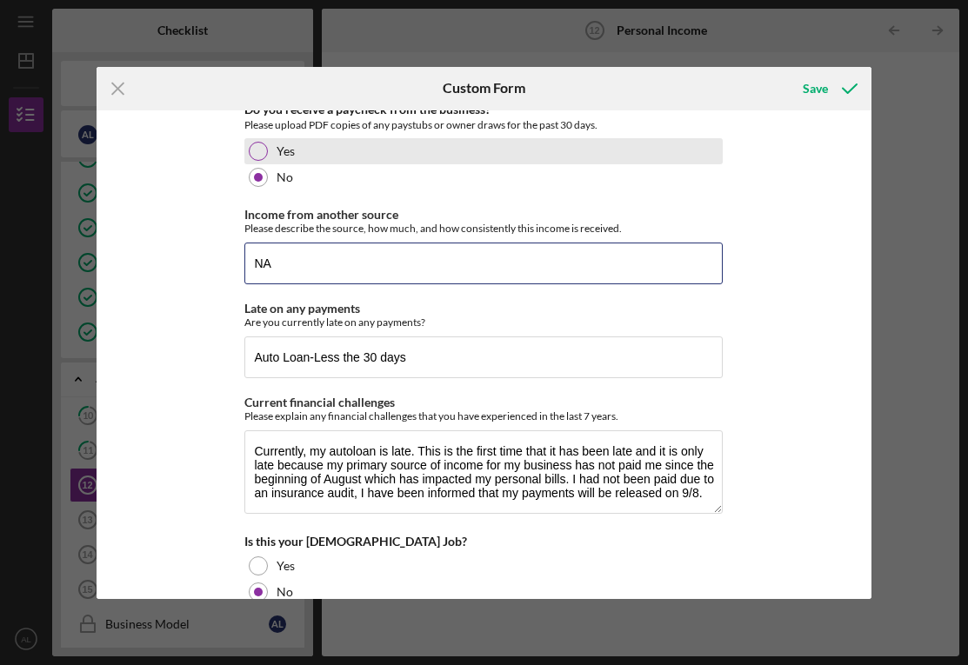
type input "NA"
click at [250, 143] on div at bounding box center [258, 151] width 19 height 19
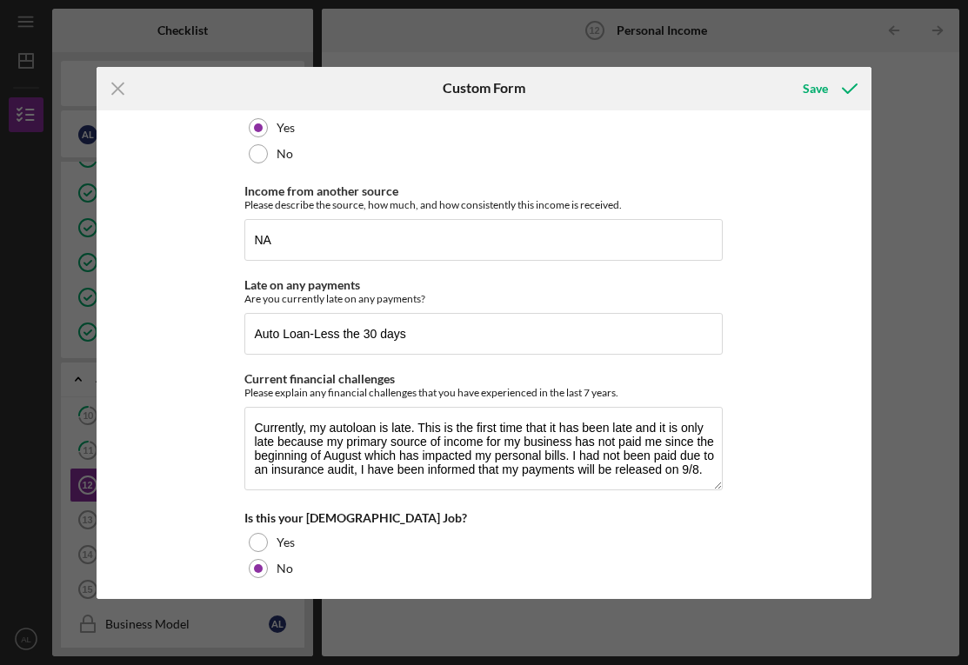
scroll to position [0, 0]
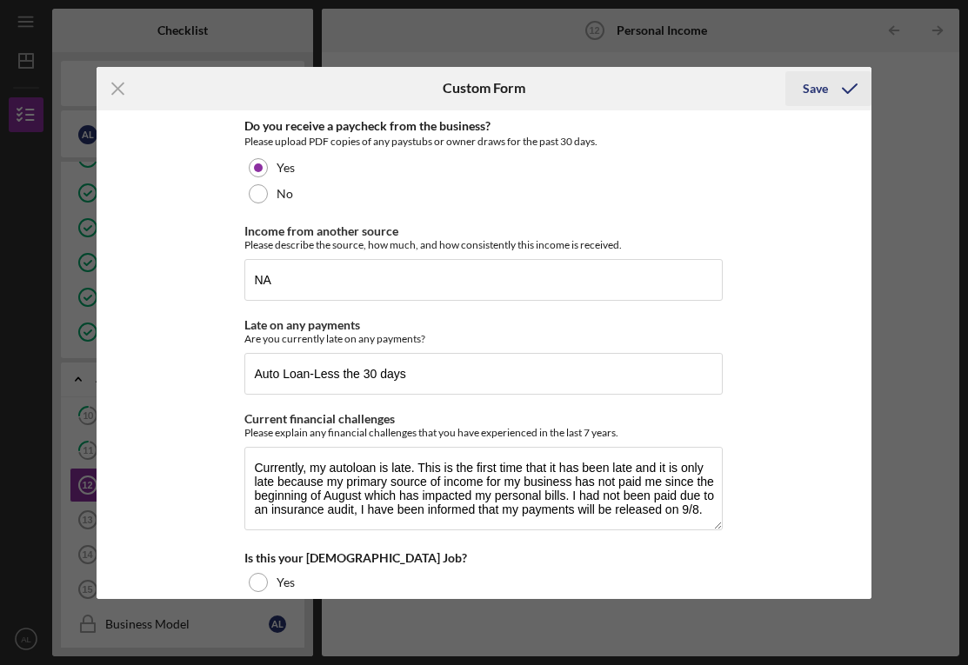
click at [831, 95] on icon "submit" at bounding box center [849, 88] width 43 height 43
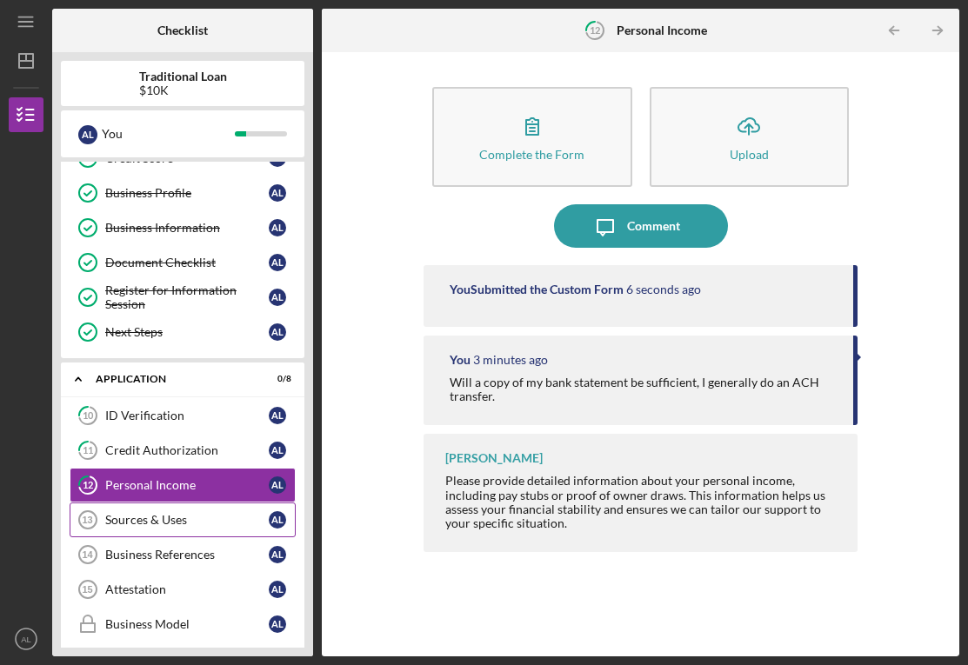
click at [245, 525] on div "Sources & Uses" at bounding box center [186, 520] width 163 height 14
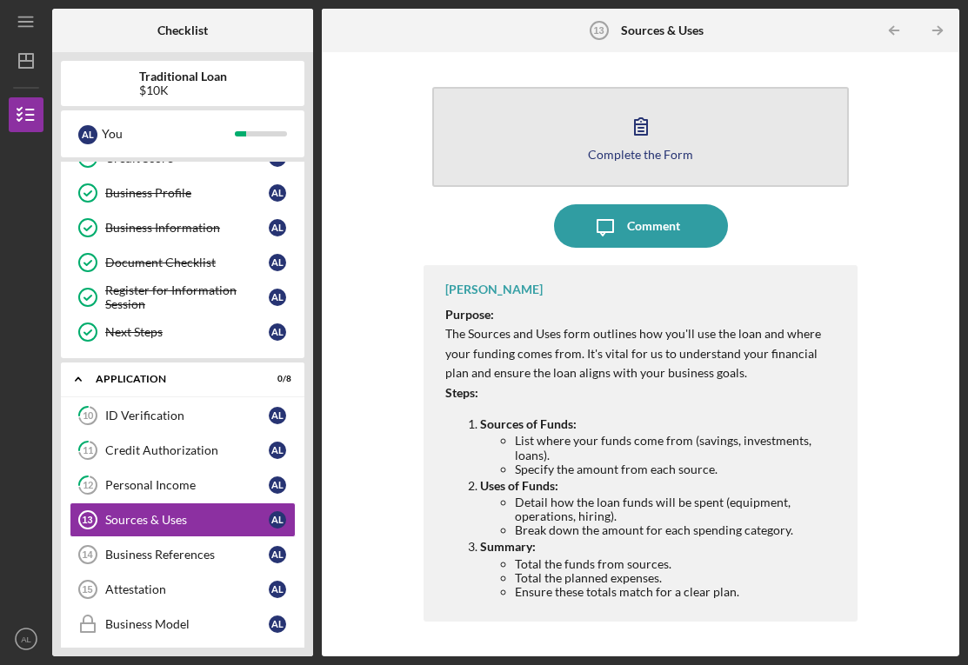
click at [644, 130] on icon "button" at bounding box center [640, 125] width 43 height 43
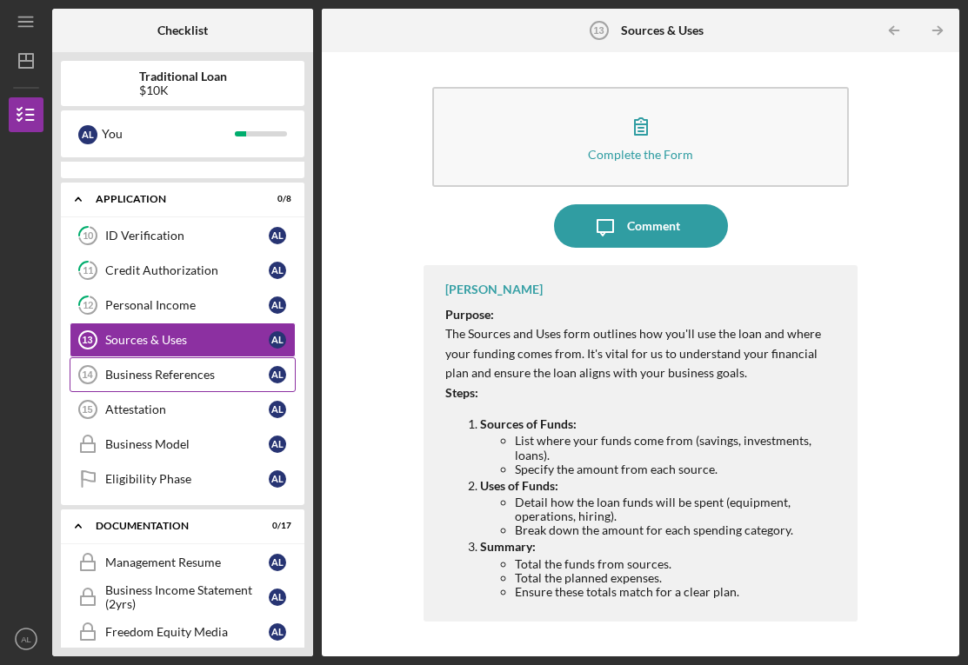
scroll to position [393, 0]
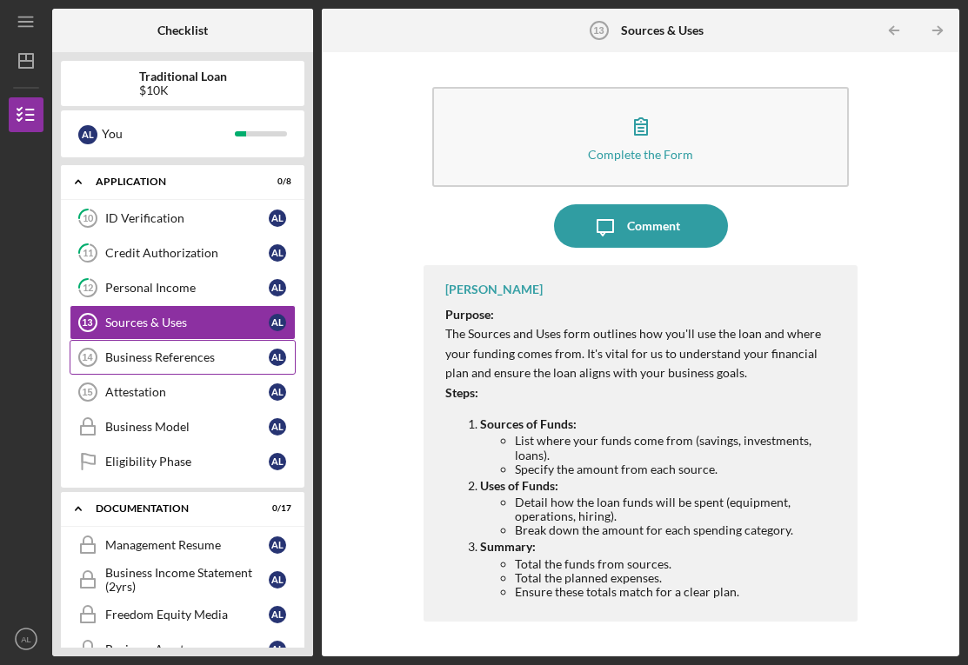
click at [203, 358] on div "Business References" at bounding box center [186, 357] width 163 height 14
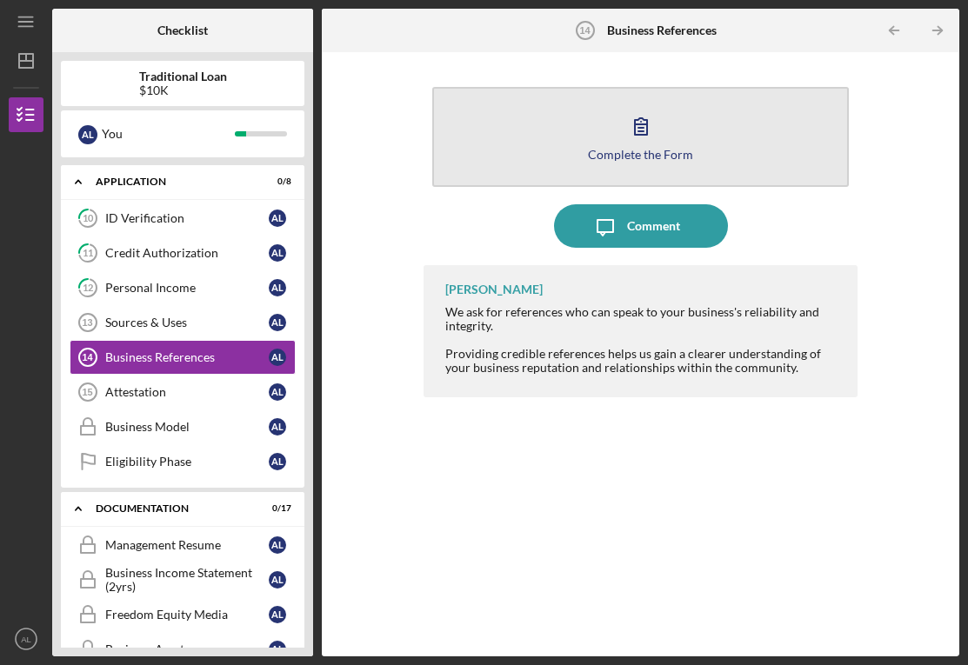
click at [656, 123] on icon "button" at bounding box center [640, 125] width 43 height 43
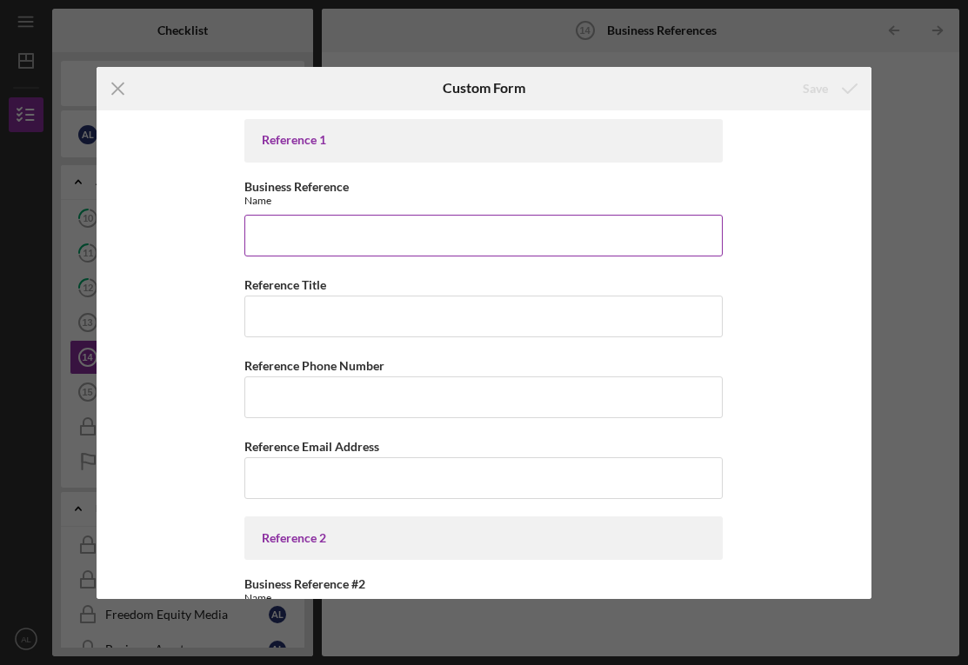
click at [456, 245] on input "Business Reference" at bounding box center [483, 236] width 478 height 42
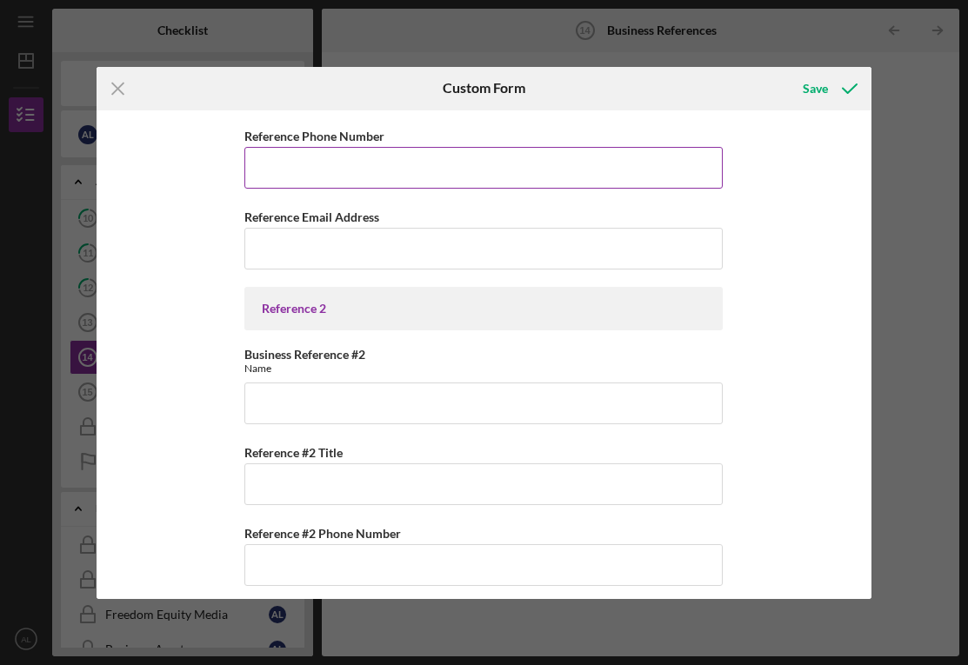
scroll to position [324, 0]
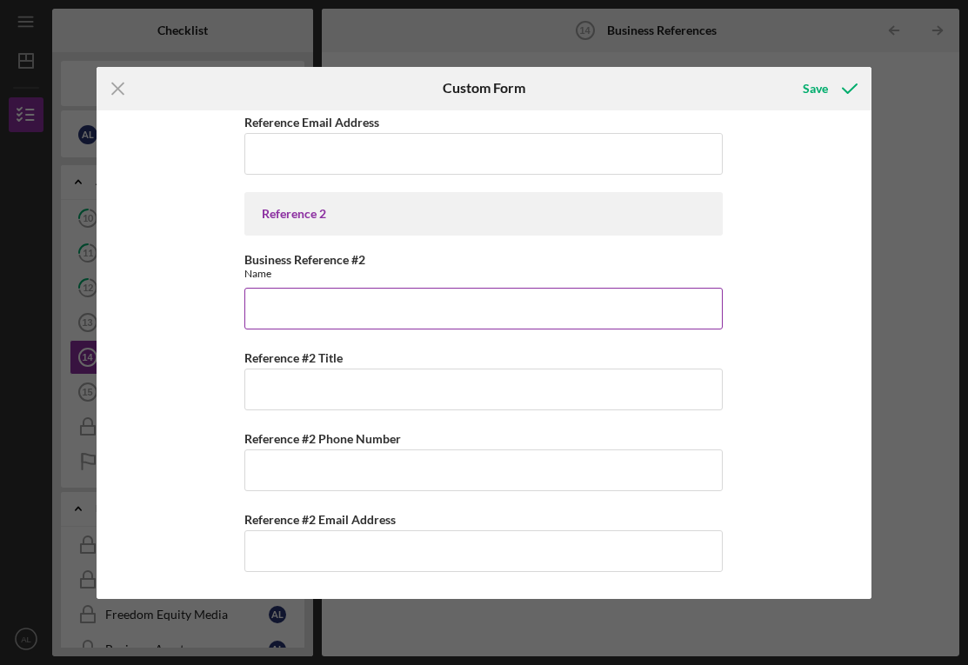
type input "[PERSON_NAME]"
click at [450, 313] on input "Business Reference #2" at bounding box center [483, 309] width 478 height 42
click at [323, 310] on input "[PERSON_NAME]" at bounding box center [483, 309] width 478 height 42
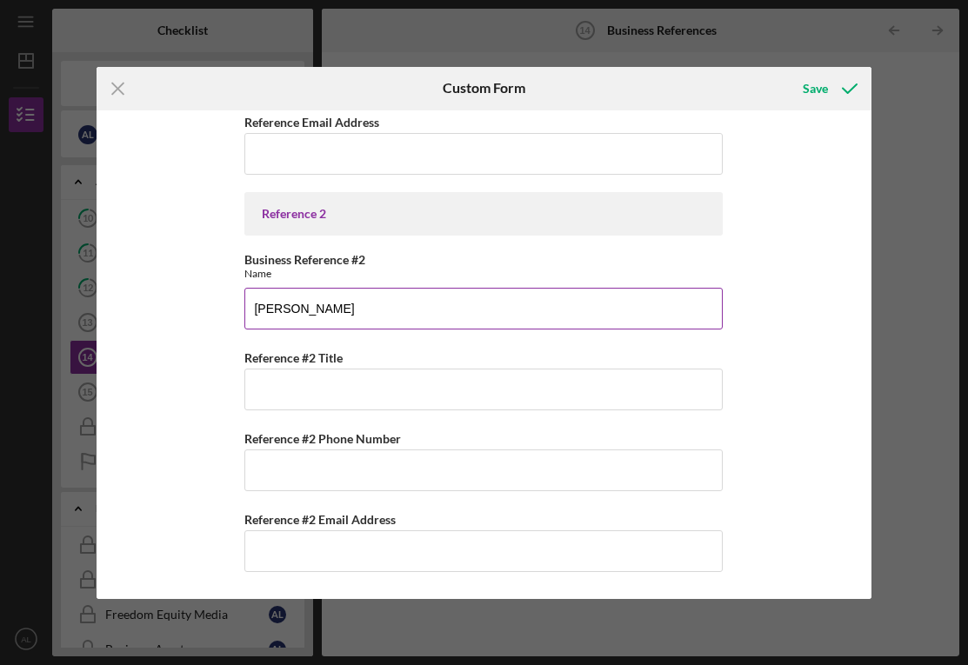
paste input "[PERSON_NAME][EMAIL_ADDRESS][DOMAIN_NAME]"
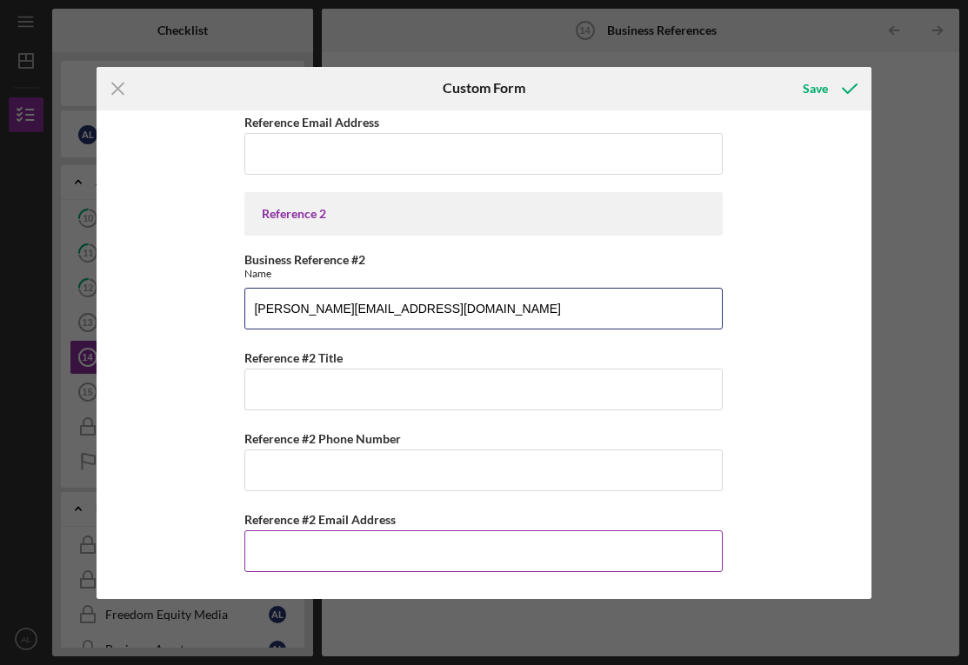
type input "[PERSON_NAME][EMAIL_ADDRESS][DOMAIN_NAME]"
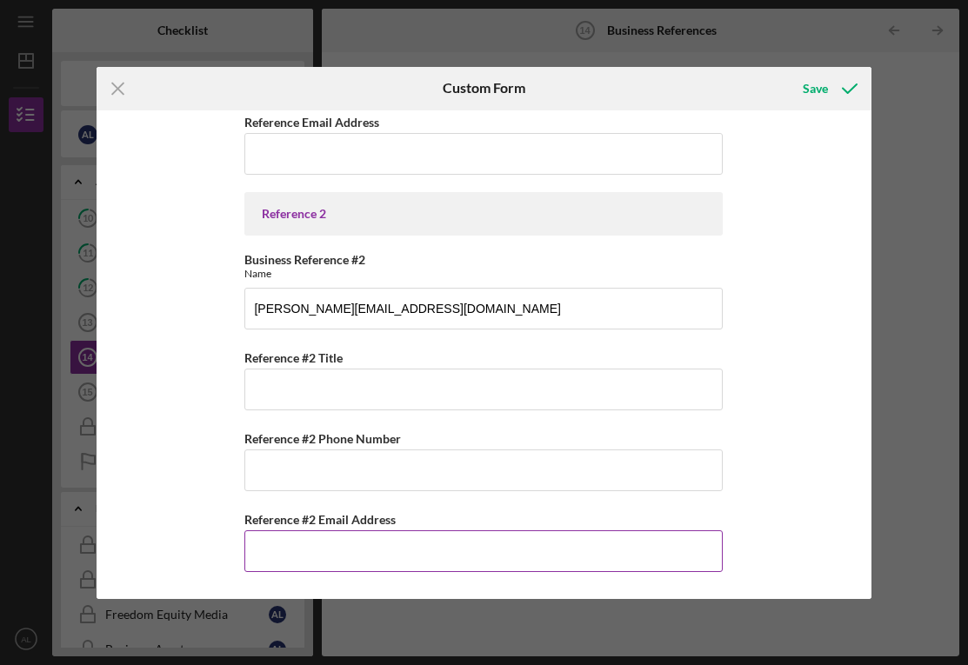
click at [324, 542] on input "Reference #2 Email Address" at bounding box center [483, 551] width 478 height 42
paste input "[PERSON_NAME][EMAIL_ADDRESS][DOMAIN_NAME]"
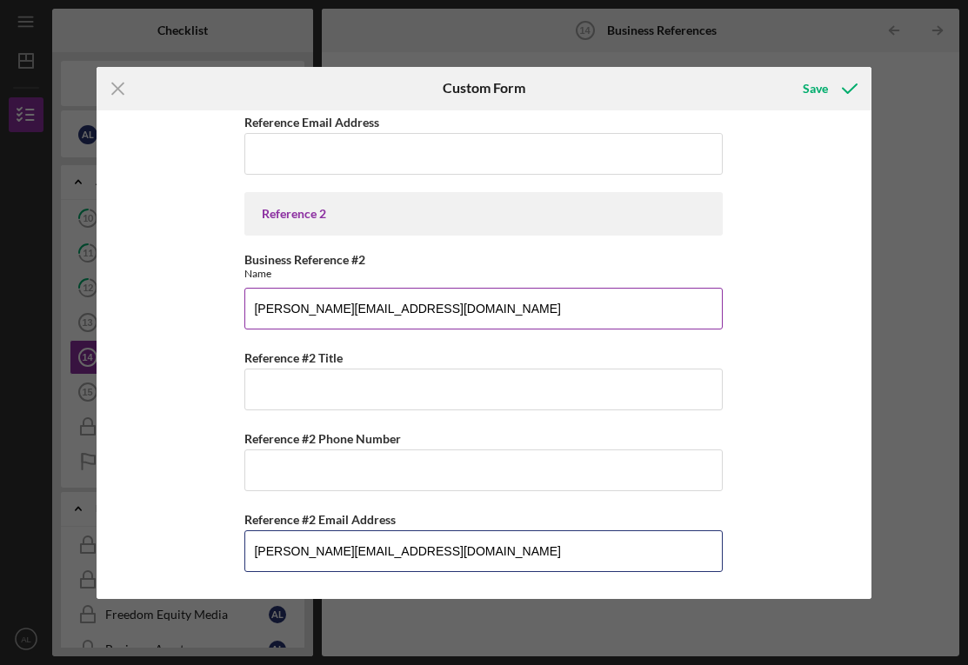
type input "[PERSON_NAME][EMAIL_ADDRESS][DOMAIN_NAME]"
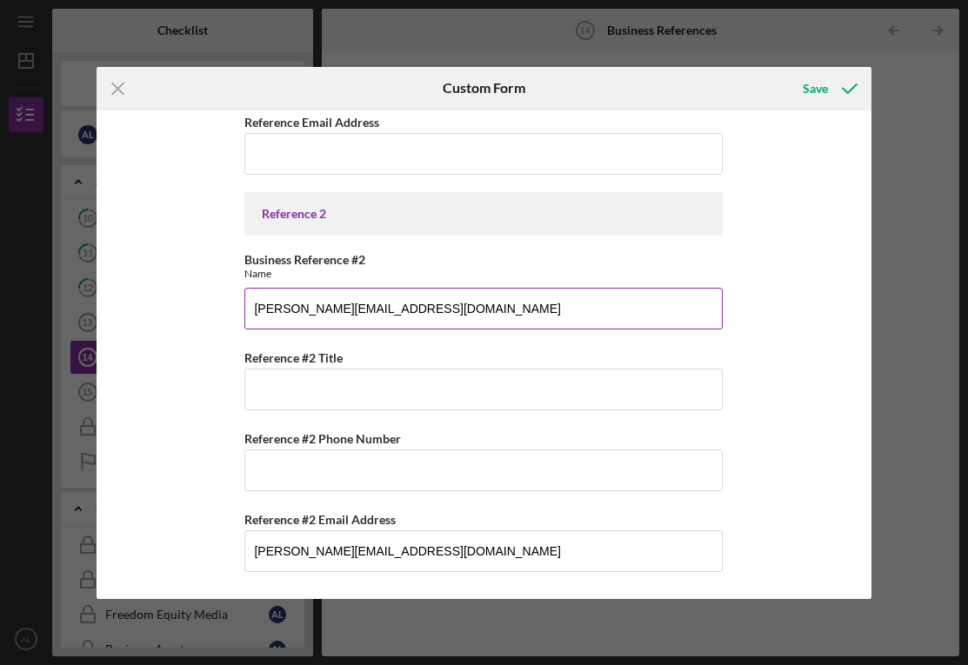
click at [346, 309] on input "[PERSON_NAME][EMAIL_ADDRESS][DOMAIN_NAME]" at bounding box center [483, 309] width 478 height 42
type input "[PERSON_NAME]"
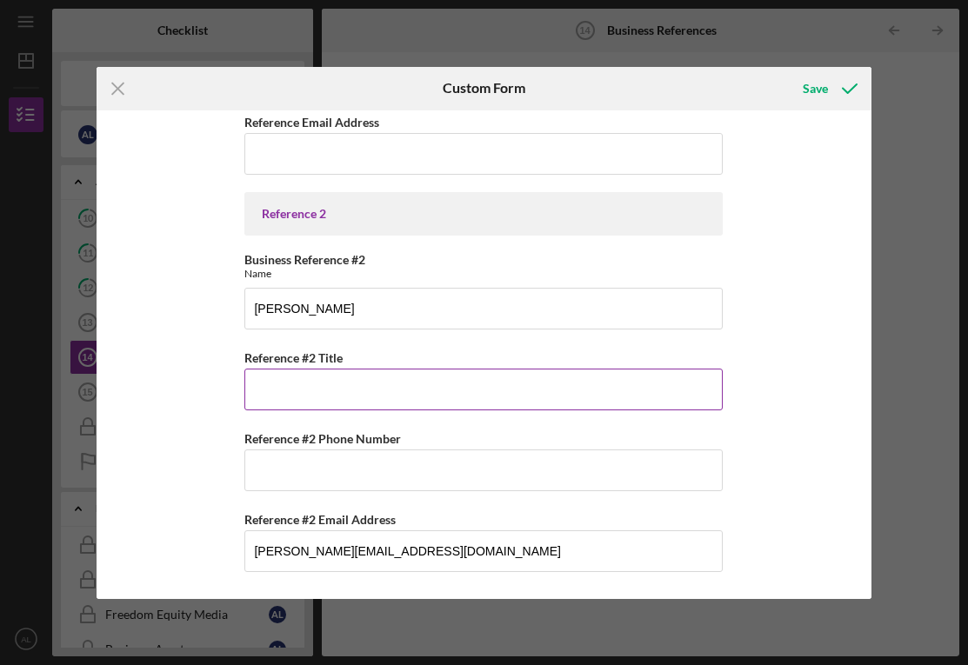
click at [315, 391] on input "Reference #2 Title" at bounding box center [483, 390] width 478 height 42
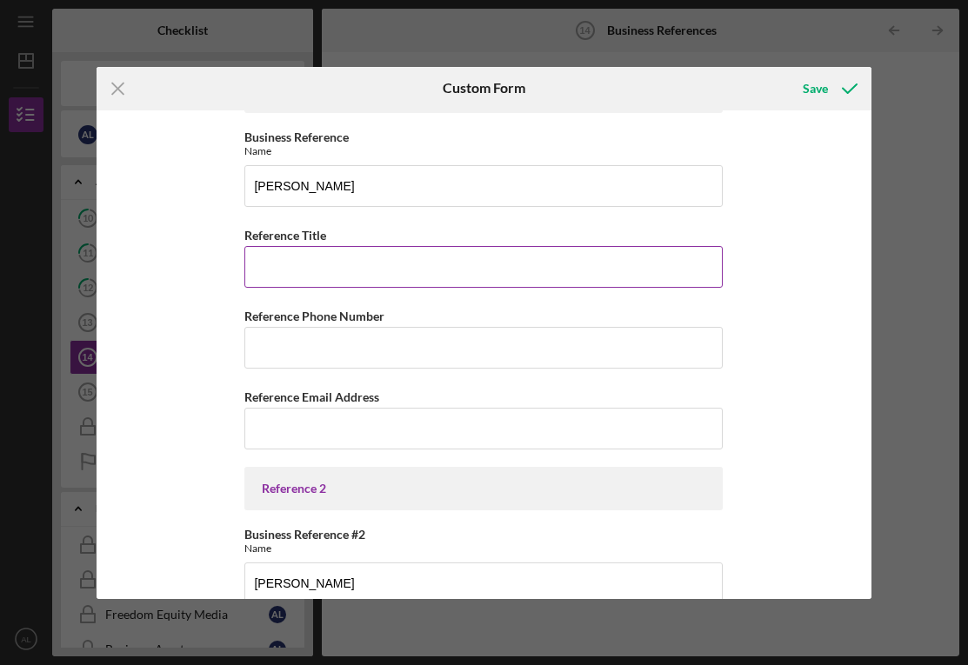
scroll to position [37, 0]
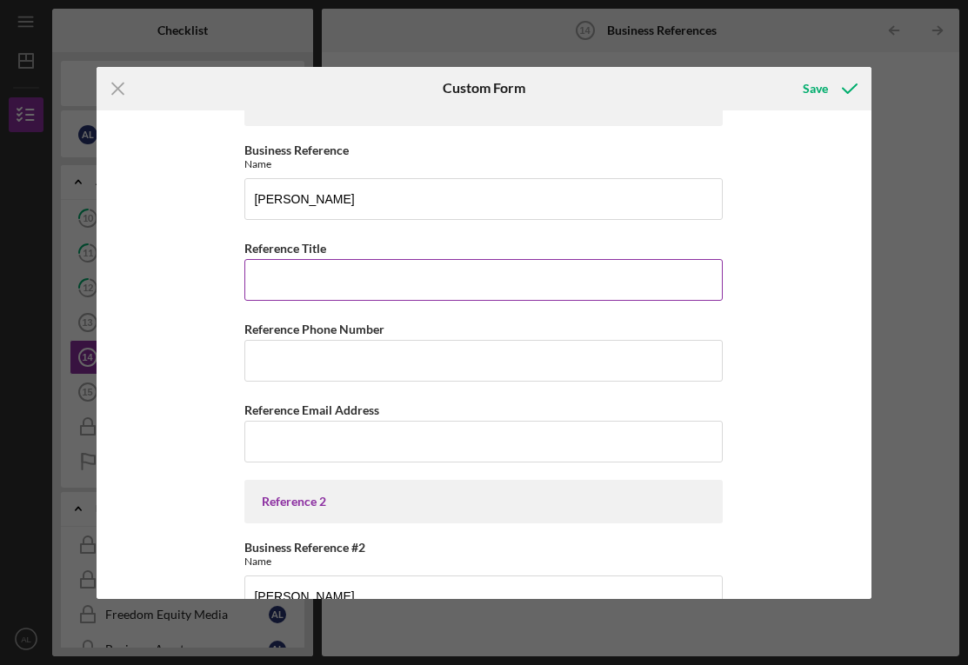
type input "CEO"
click at [355, 284] on input "Reference Title" at bounding box center [483, 280] width 478 height 42
type input "CEO"
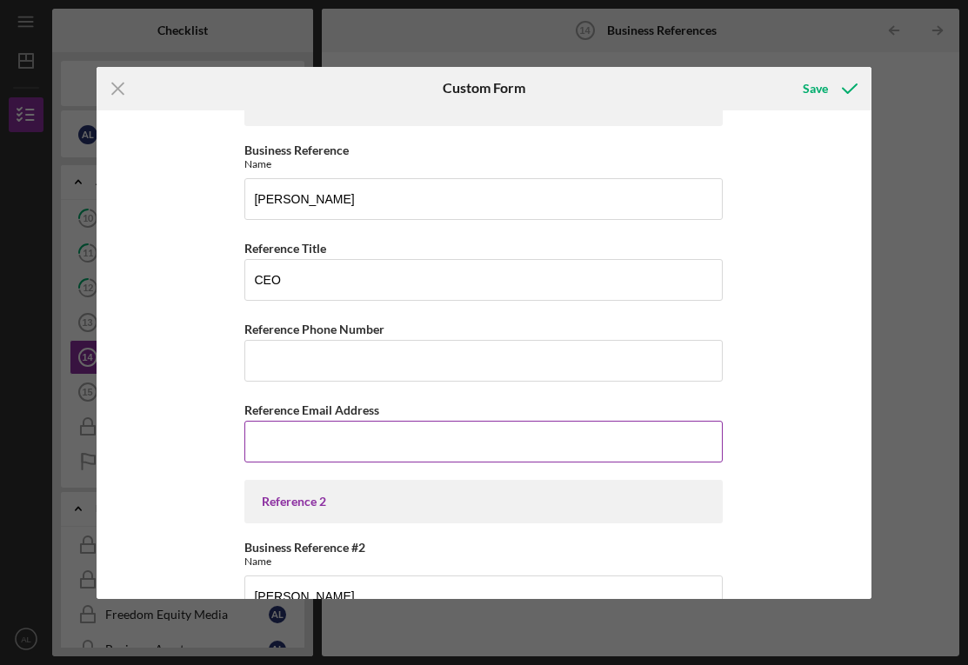
click at [303, 444] on input "Reference Email Address" at bounding box center [483, 442] width 478 height 42
paste input "[EMAIL_ADDRESS][DOMAIN_NAME]"
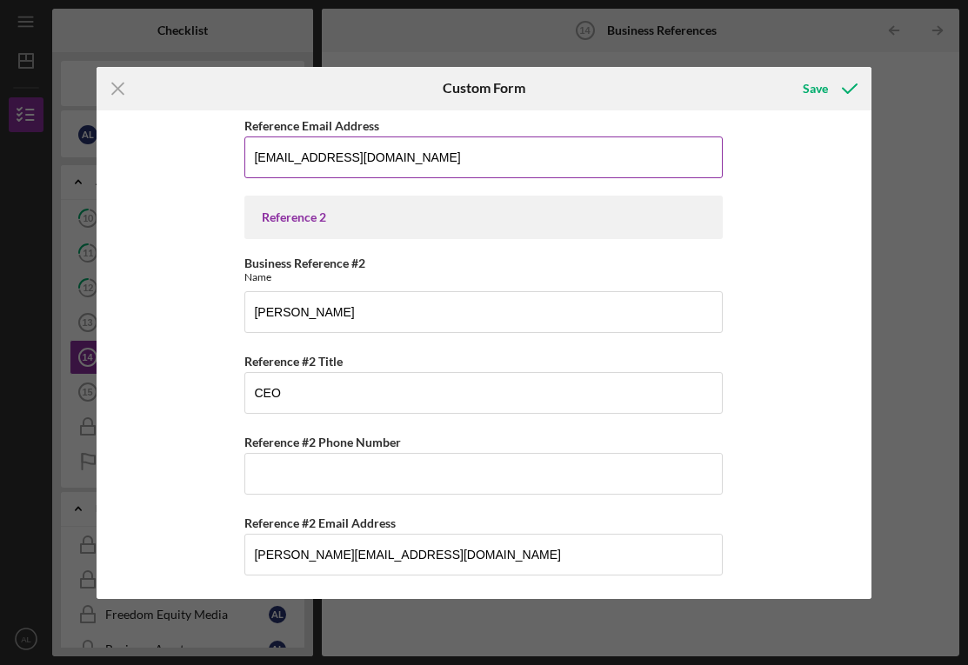
scroll to position [324, 0]
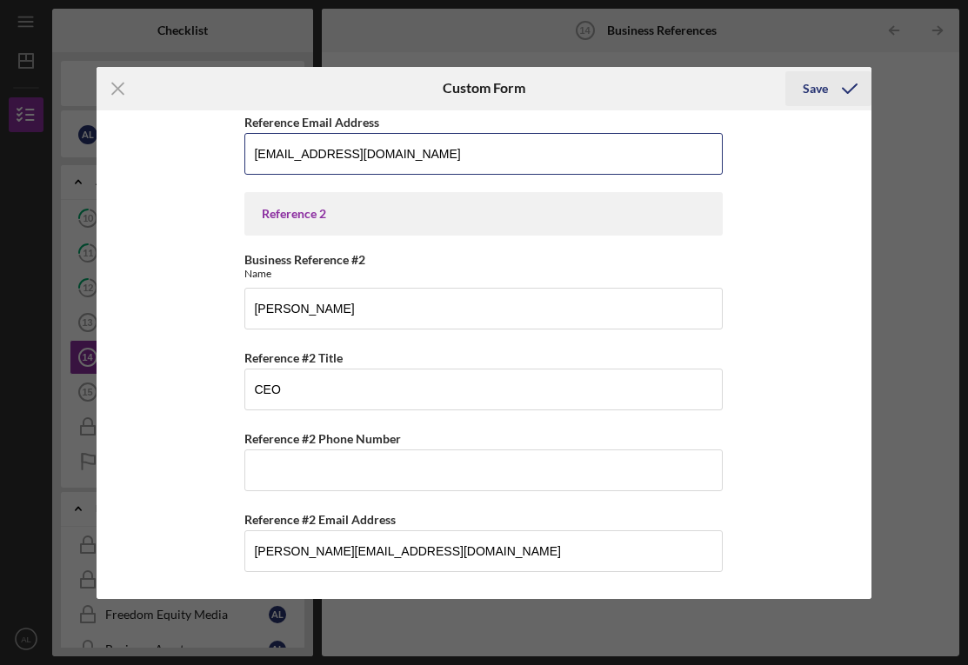
type input "[EMAIL_ADDRESS][DOMAIN_NAME]"
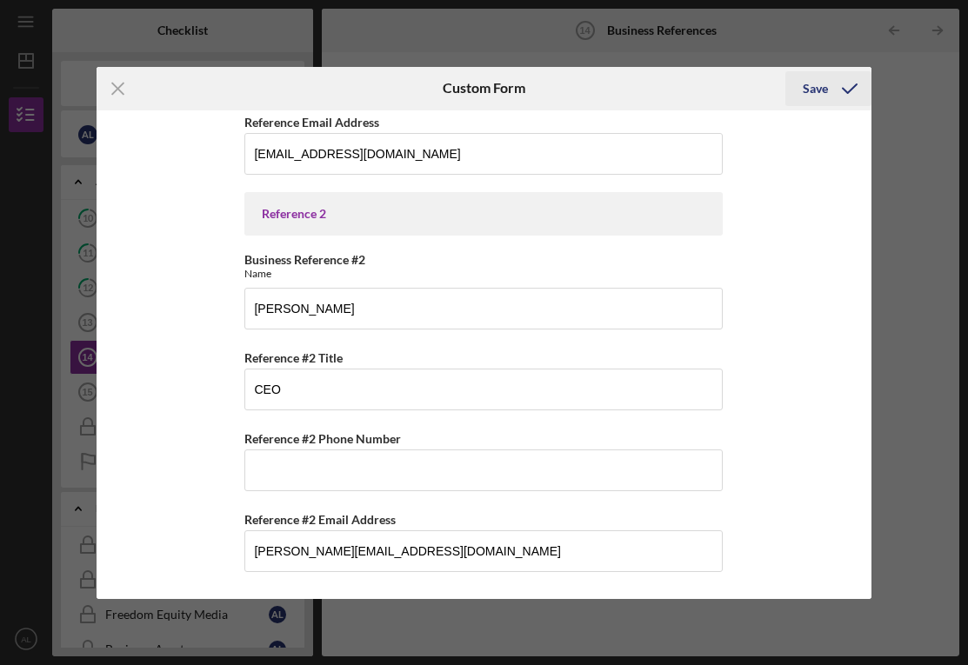
click at [833, 90] on icon "submit" at bounding box center [849, 88] width 43 height 43
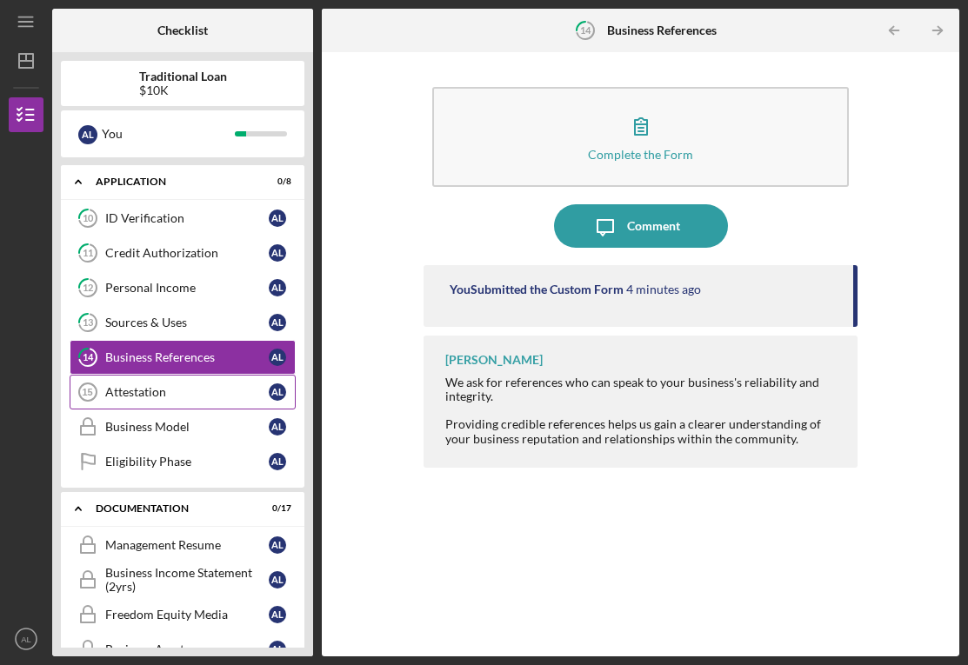
click at [229, 383] on link "Attestation 15 Attestation A L" at bounding box center [183, 392] width 226 height 35
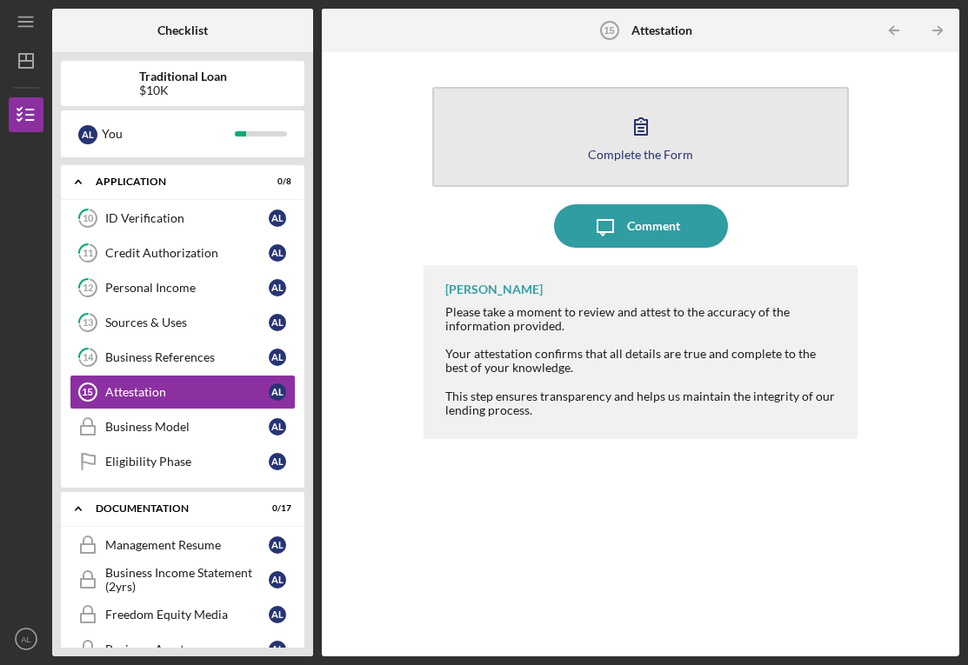
click at [680, 150] on div "Complete the Form" at bounding box center [640, 154] width 105 height 13
click at [629, 136] on icon "button" at bounding box center [640, 125] width 43 height 43
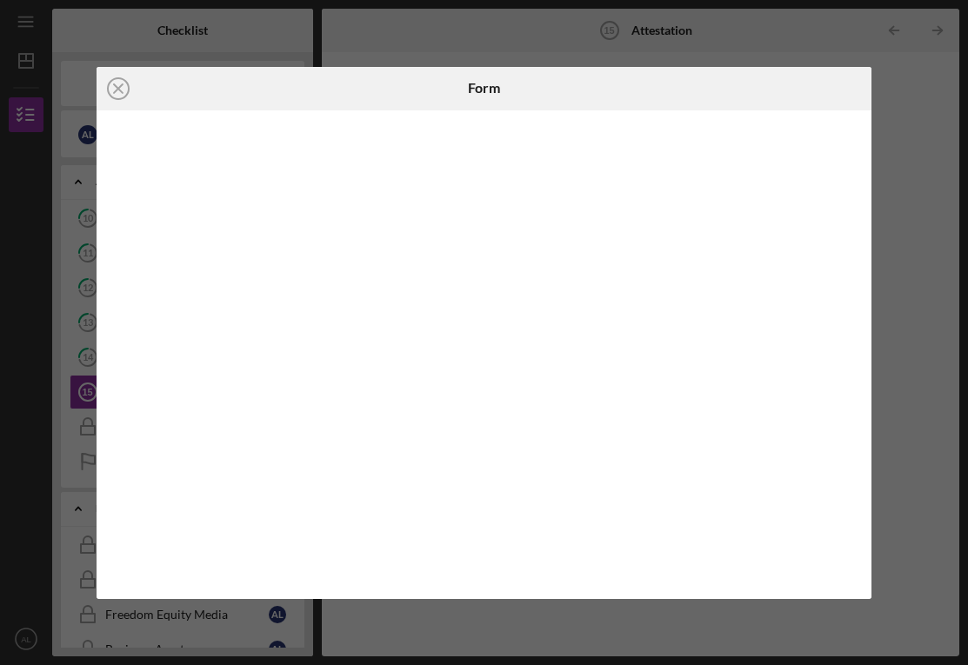
click at [879, 96] on div "Icon/Close Form" at bounding box center [484, 332] width 968 height 665
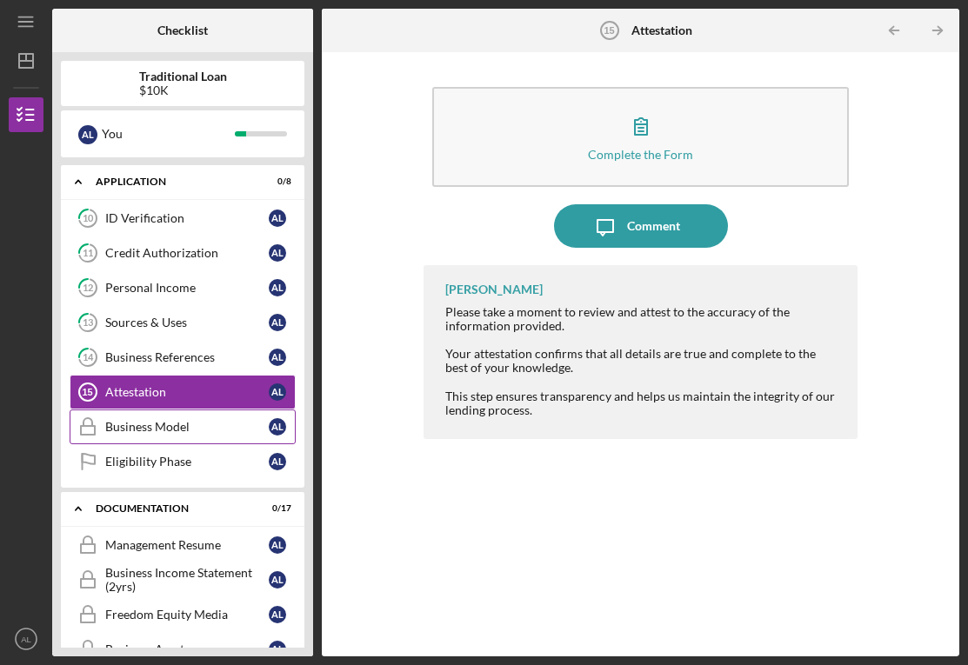
click at [241, 422] on div "Business Model" at bounding box center [186, 427] width 163 height 14
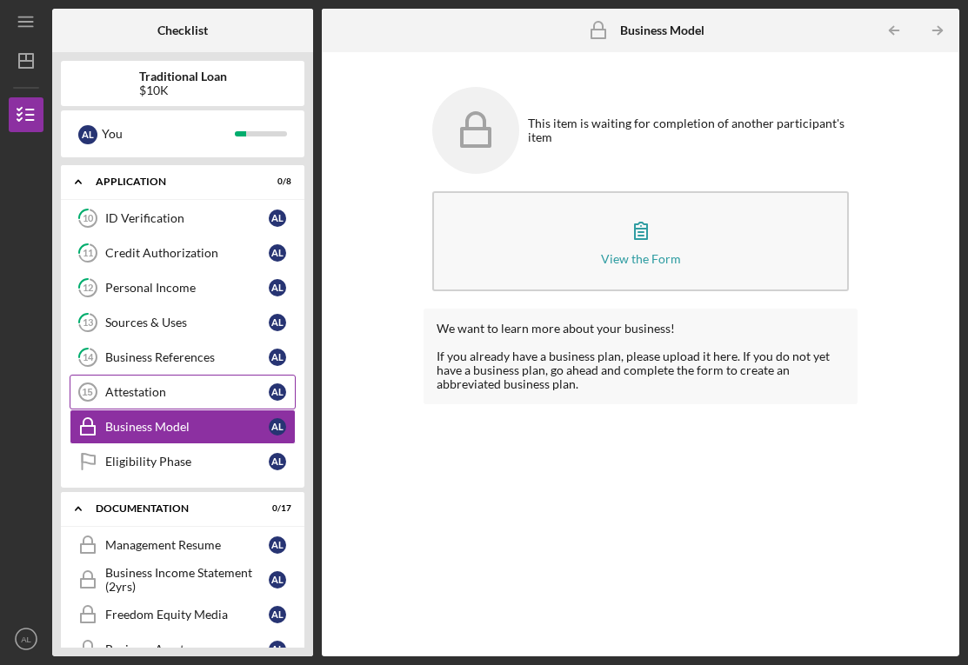
click at [207, 393] on div "Attestation" at bounding box center [186, 392] width 163 height 14
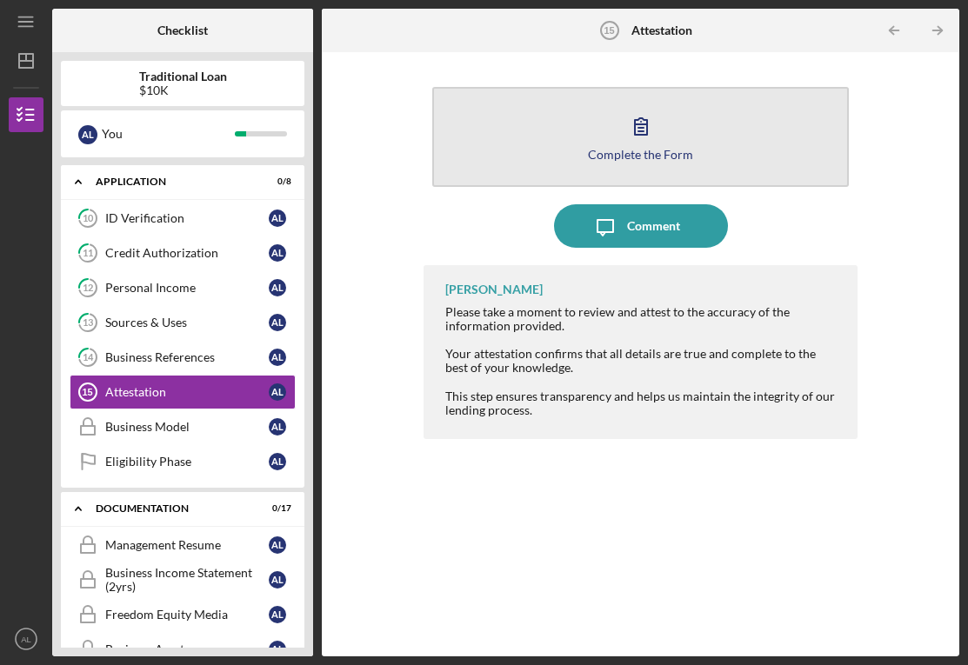
click at [632, 136] on icon "button" at bounding box center [640, 125] width 43 height 43
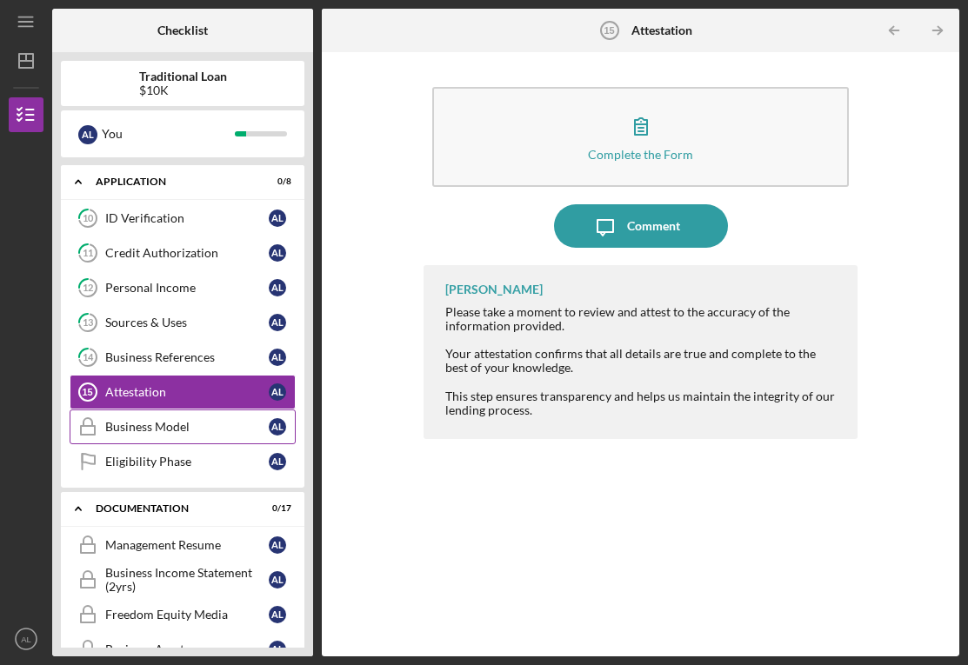
click at [210, 433] on div "Business Model" at bounding box center [186, 427] width 163 height 14
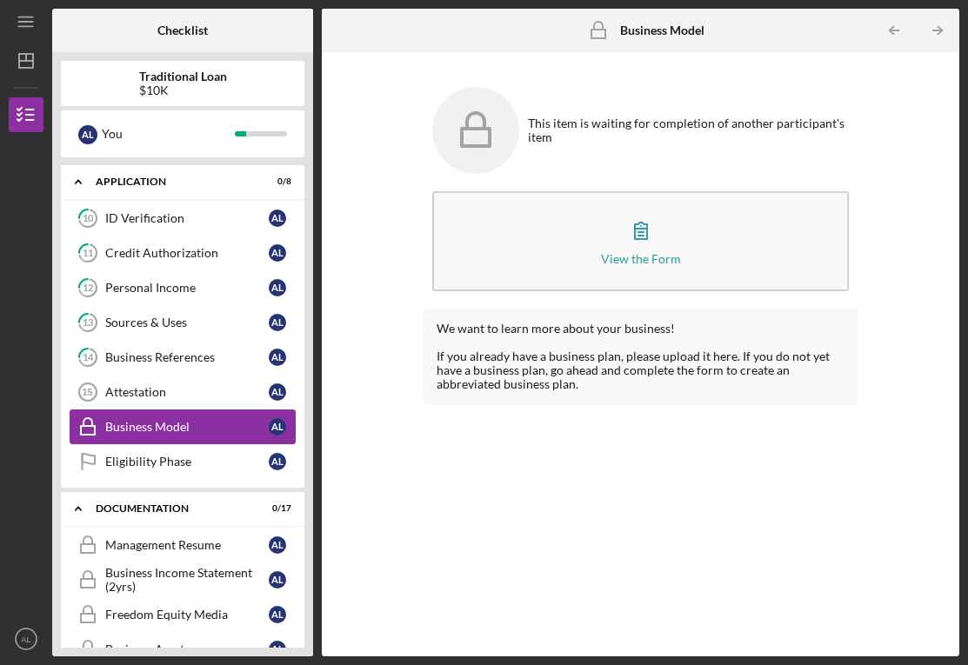
click at [210, 410] on link "Business Model Business Model A L" at bounding box center [183, 426] width 226 height 35
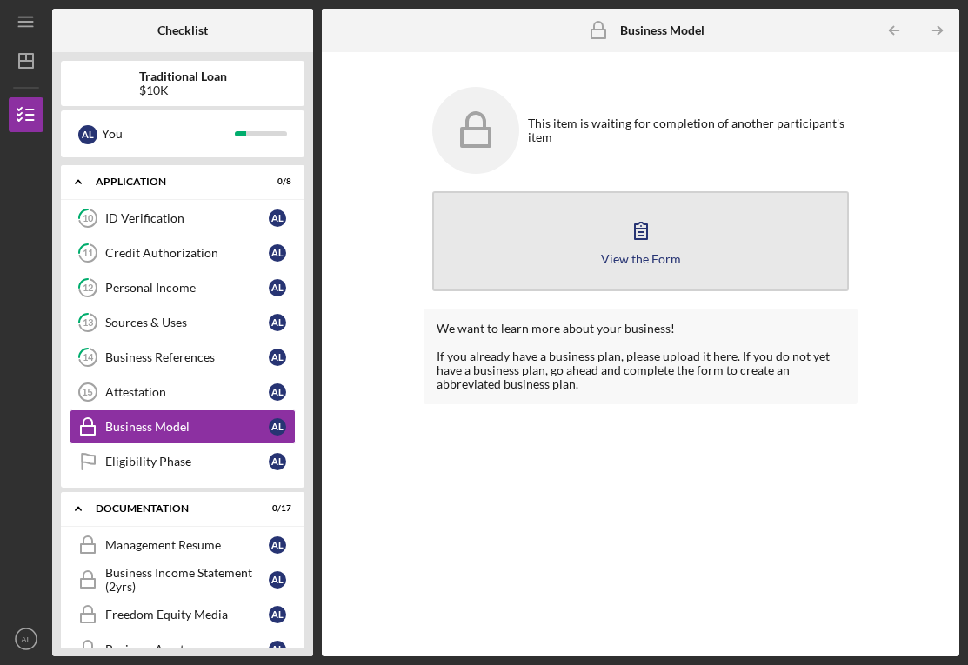
click at [632, 235] on icon "button" at bounding box center [640, 230] width 43 height 43
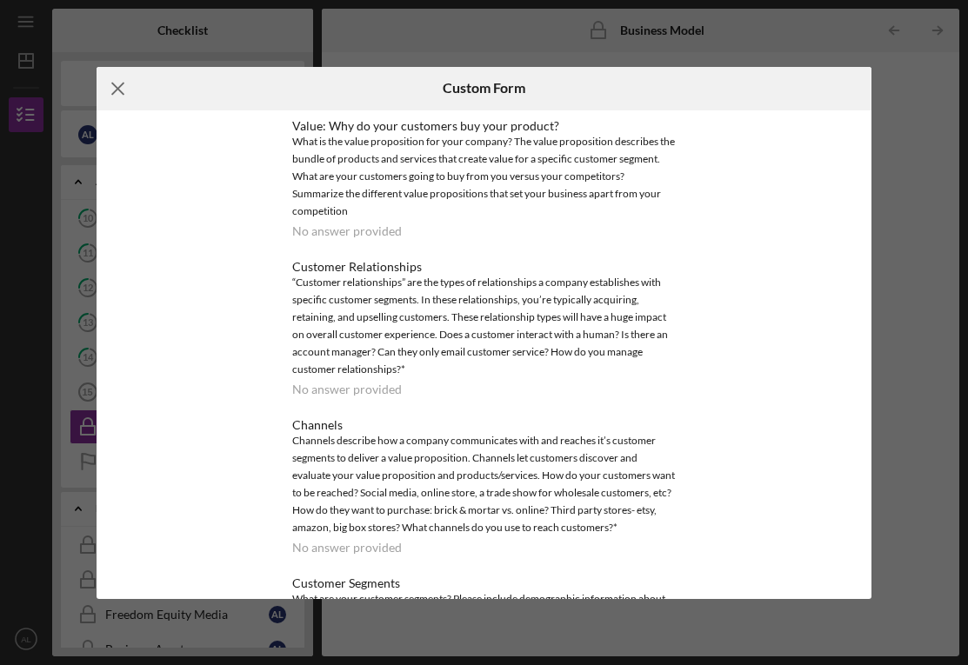
click at [116, 83] on icon "Icon/Menu Close" at bounding box center [118, 88] width 43 height 43
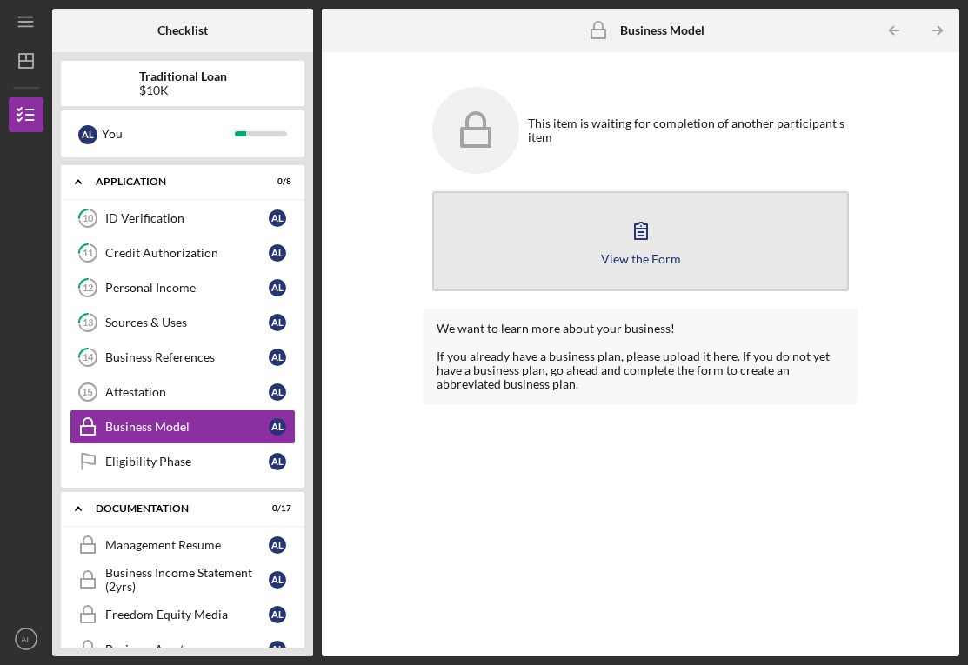
click at [632, 238] on icon "button" at bounding box center [640, 230] width 43 height 43
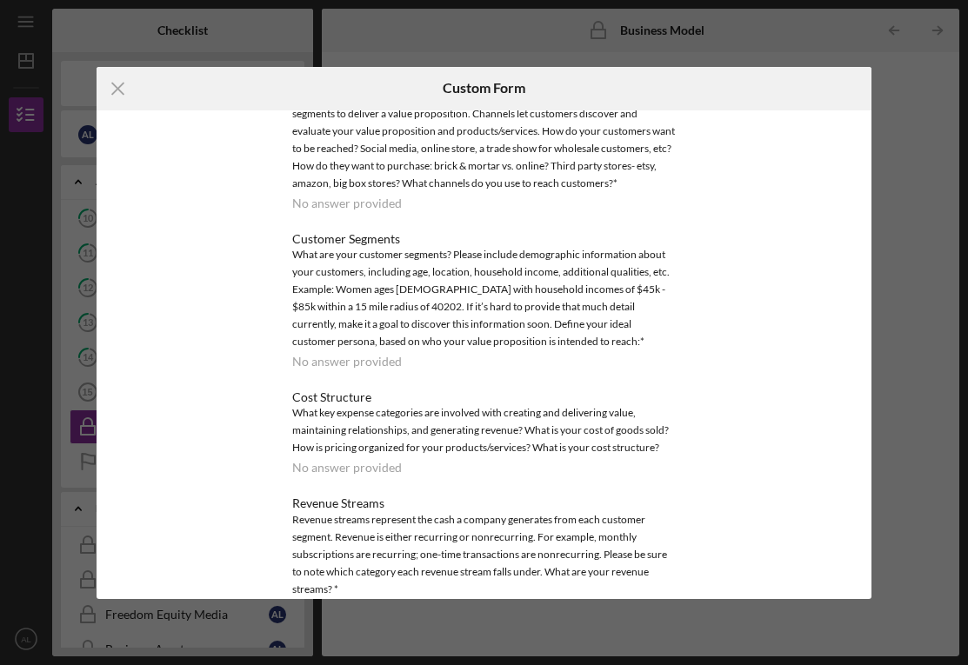
scroll to position [405, 0]
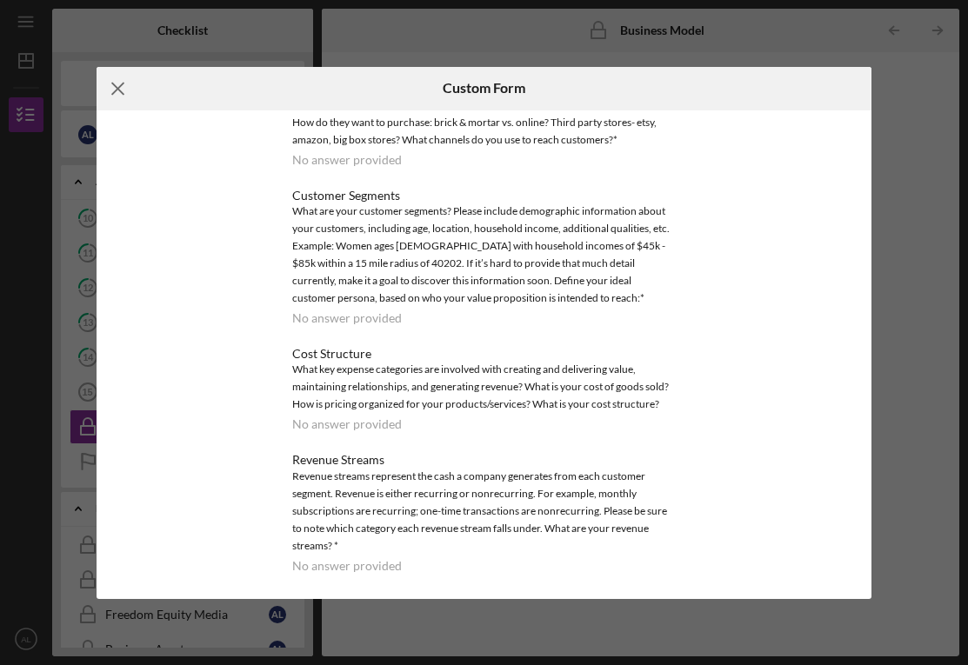
click at [124, 84] on icon "Icon/Menu Close" at bounding box center [118, 88] width 43 height 43
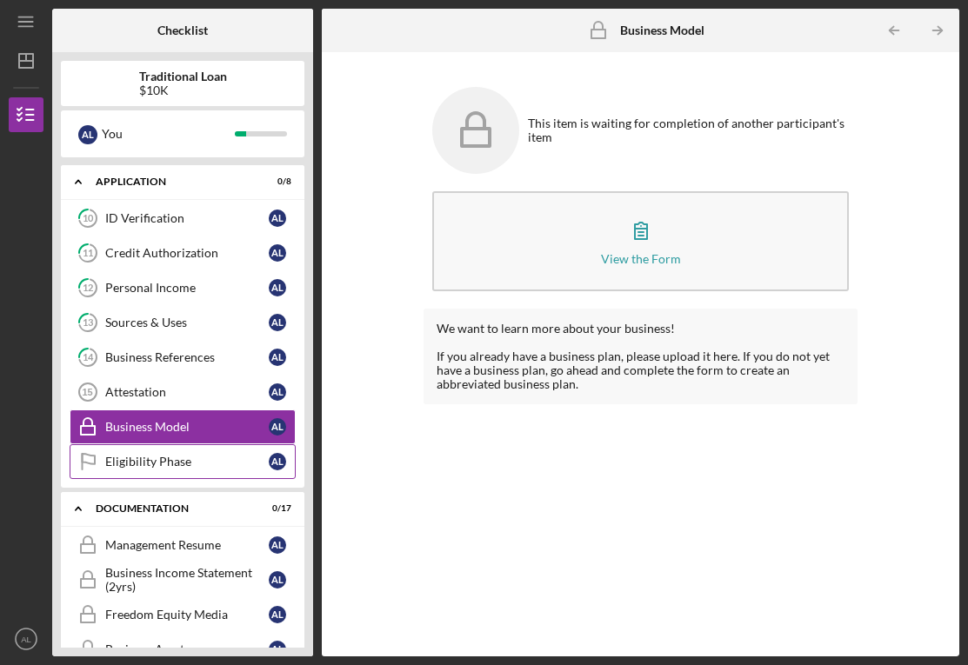
click at [221, 462] on div "Eligibility Phase" at bounding box center [186, 462] width 163 height 14
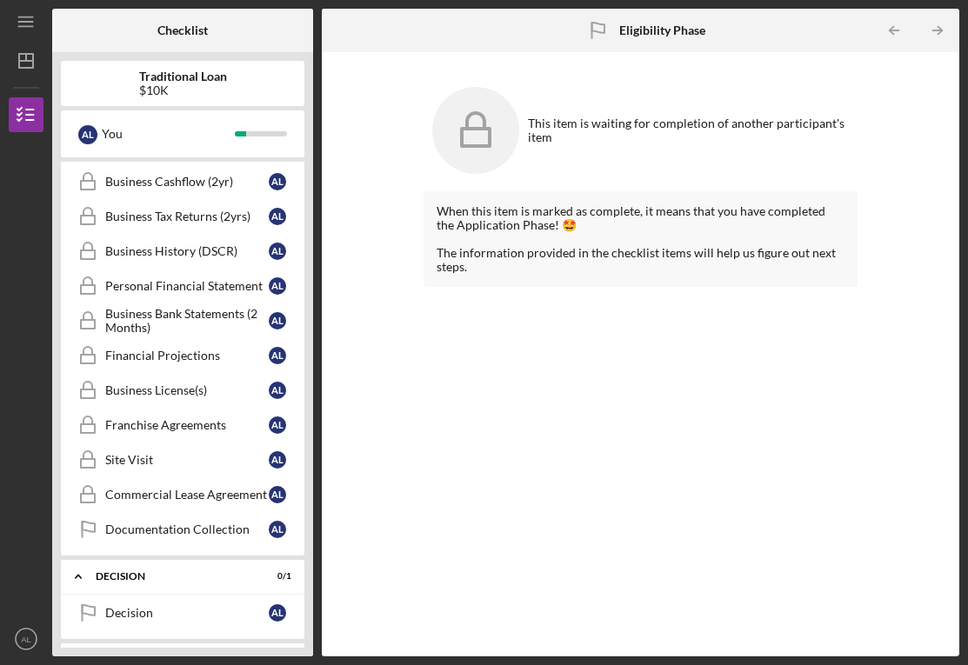
scroll to position [990, 0]
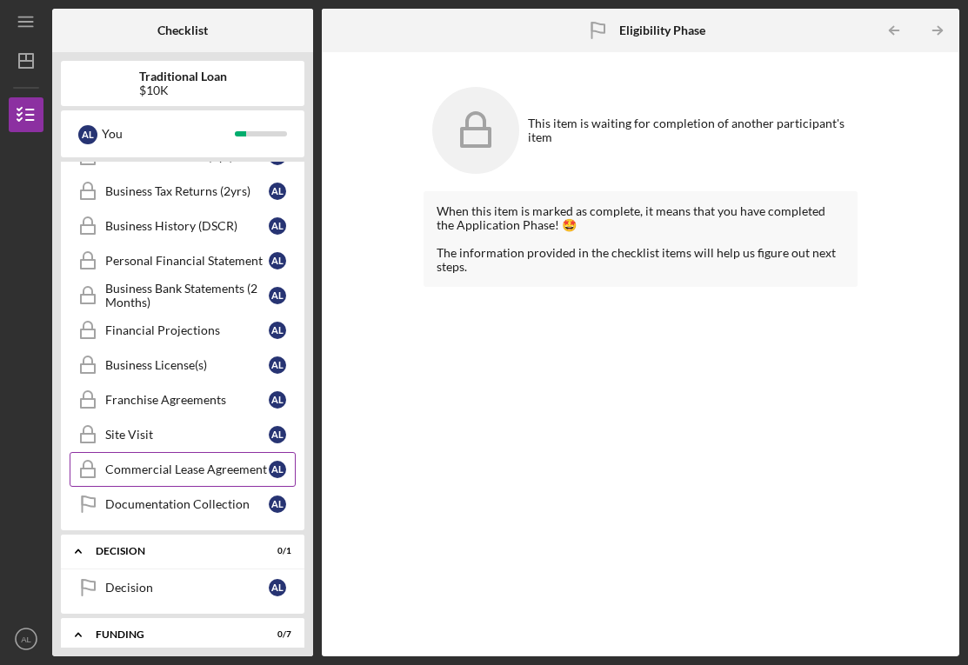
click at [166, 469] on div "Commercial Lease Agreement" at bounding box center [186, 470] width 163 height 14
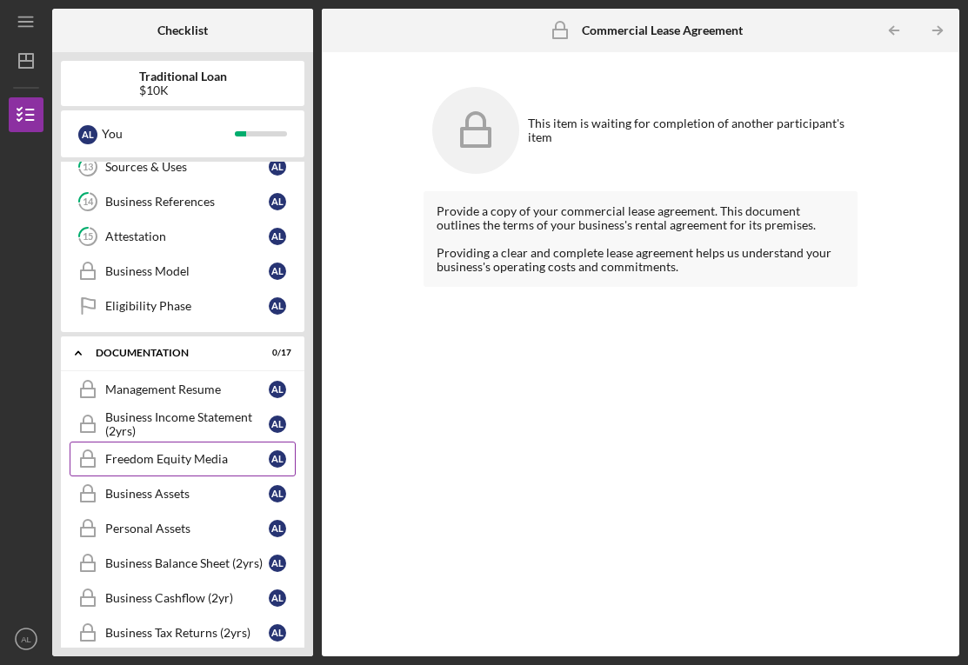
scroll to position [546, 0]
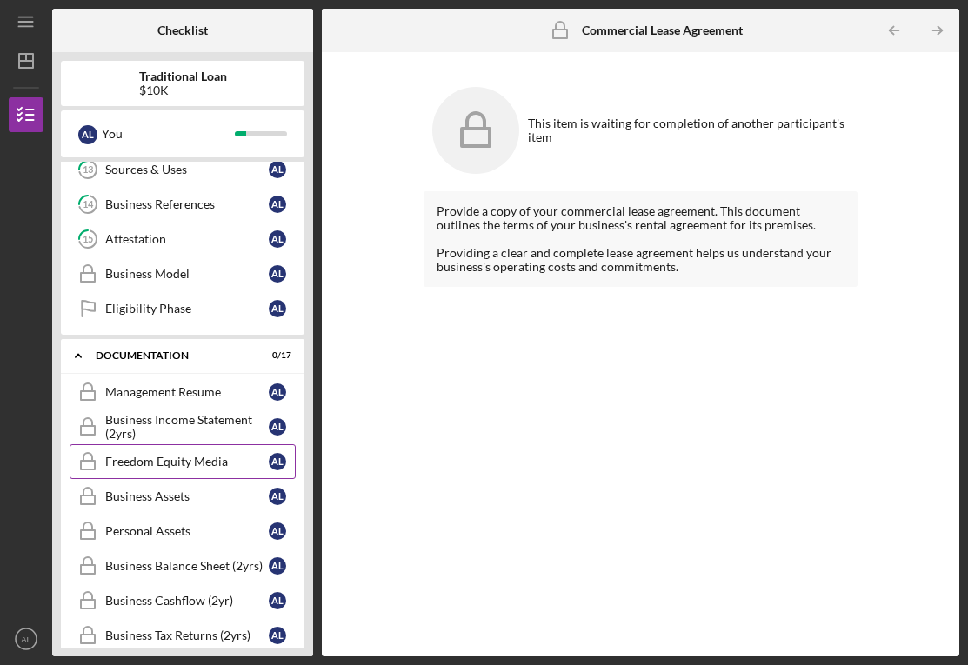
click at [167, 467] on div "Freedom Equity Media" at bounding box center [186, 462] width 163 height 14
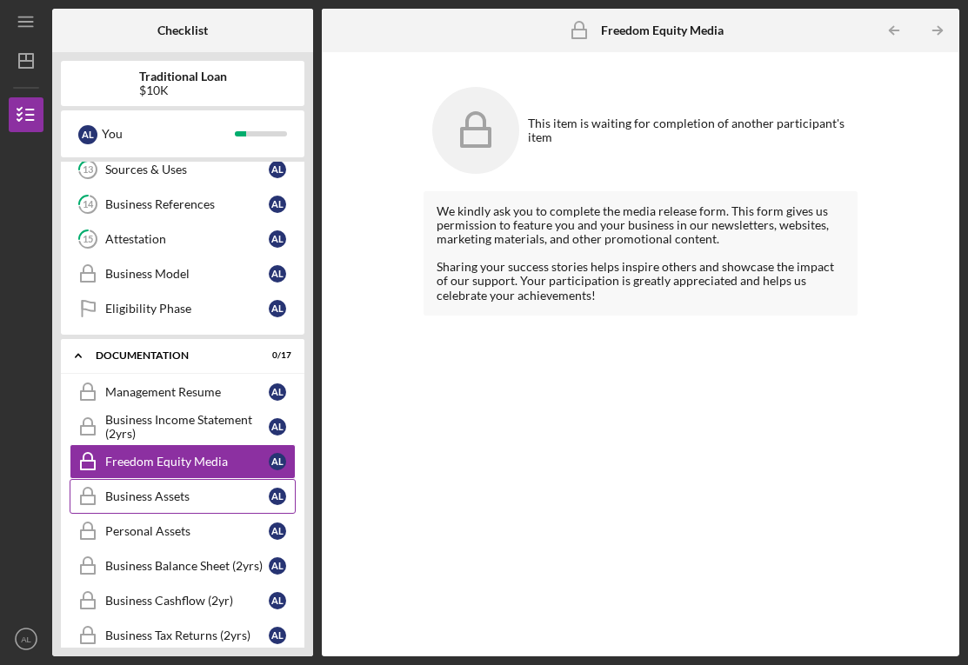
click at [169, 501] on div "Business Assets" at bounding box center [186, 496] width 163 height 14
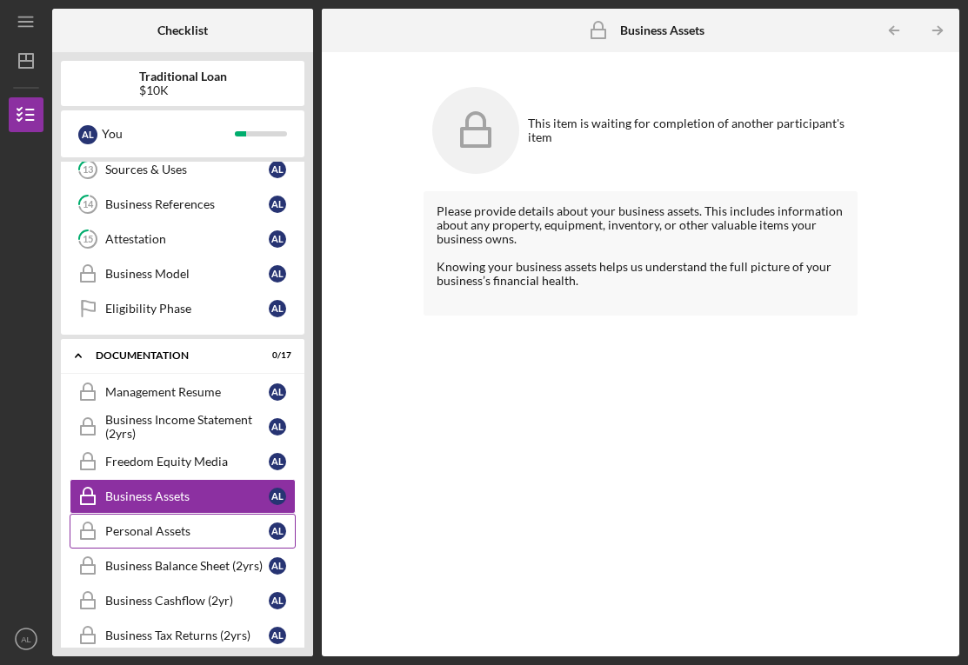
click at [170, 522] on link "Personal Assets Personal Assets A L" at bounding box center [183, 531] width 226 height 35
